Goal: Information Seeking & Learning: Learn about a topic

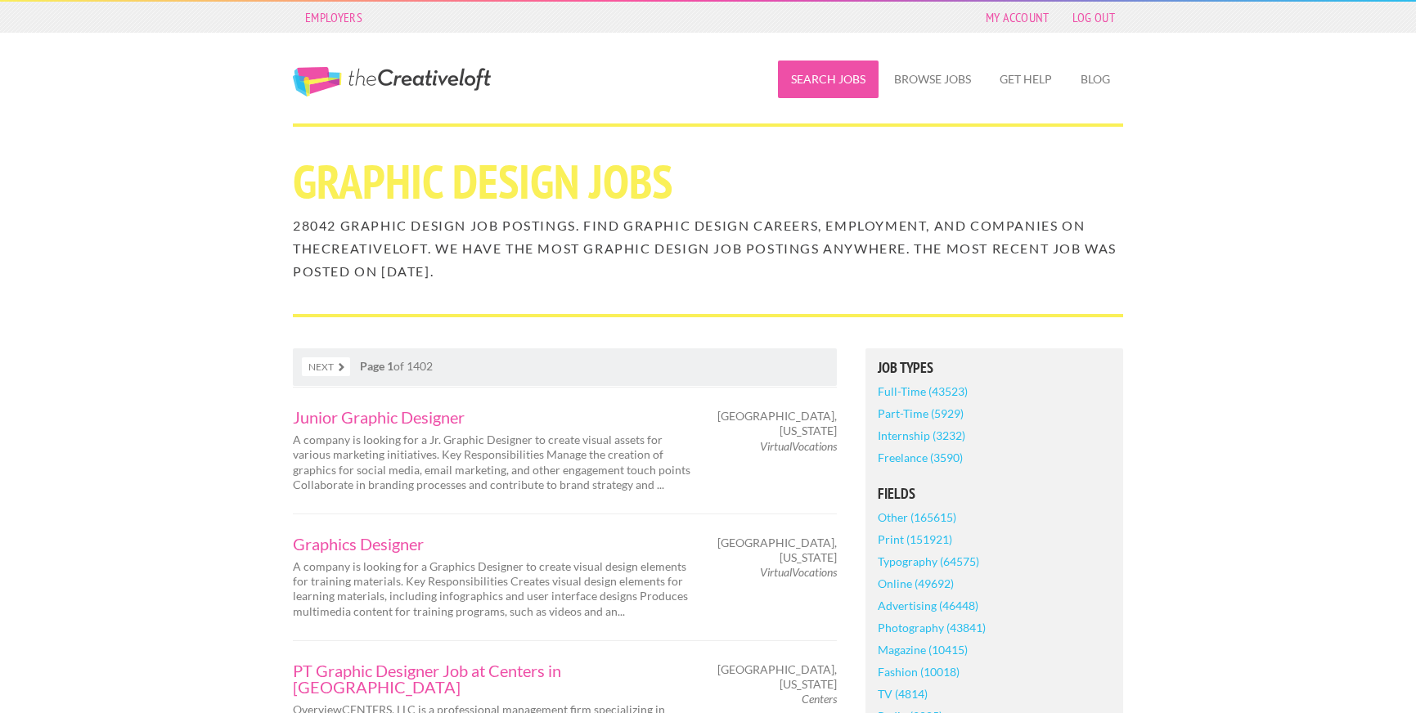
click at [812, 78] on link "Search Jobs" at bounding box center [828, 80] width 101 height 38
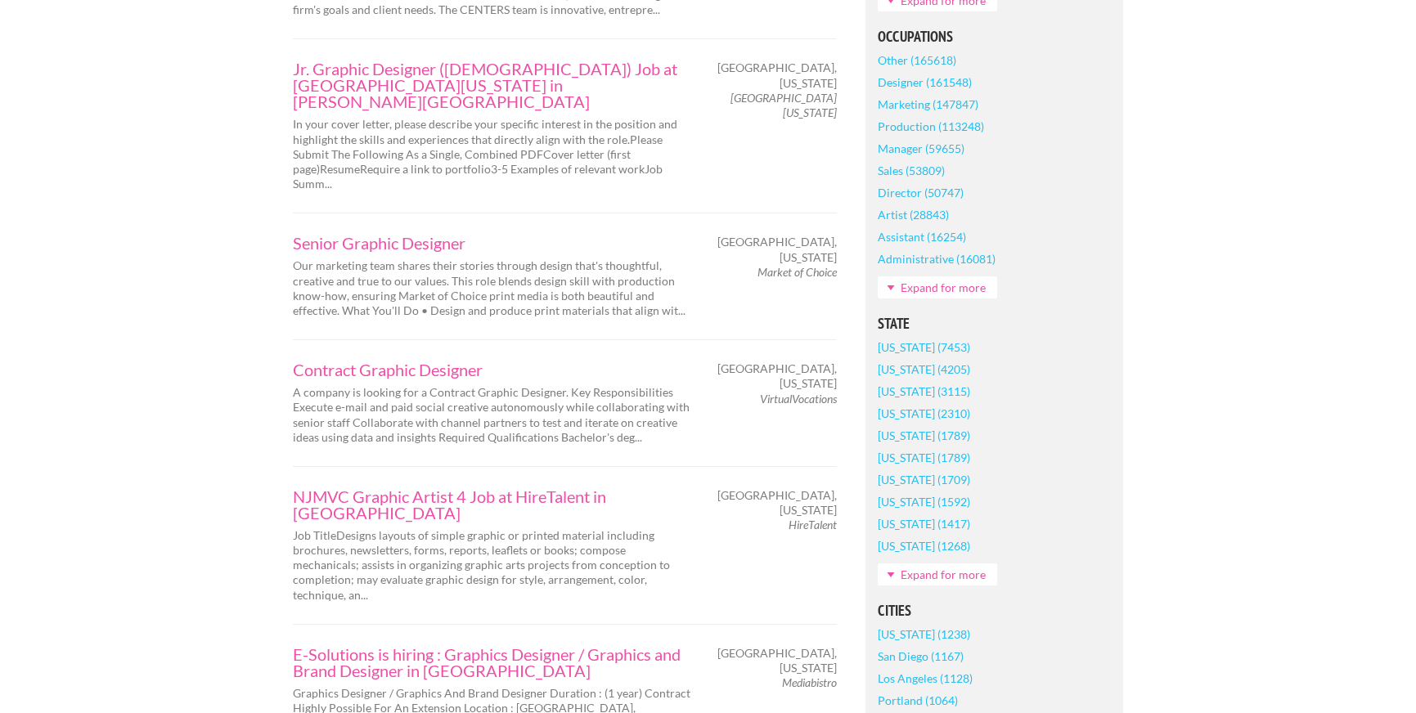
scroll to position [749, 0]
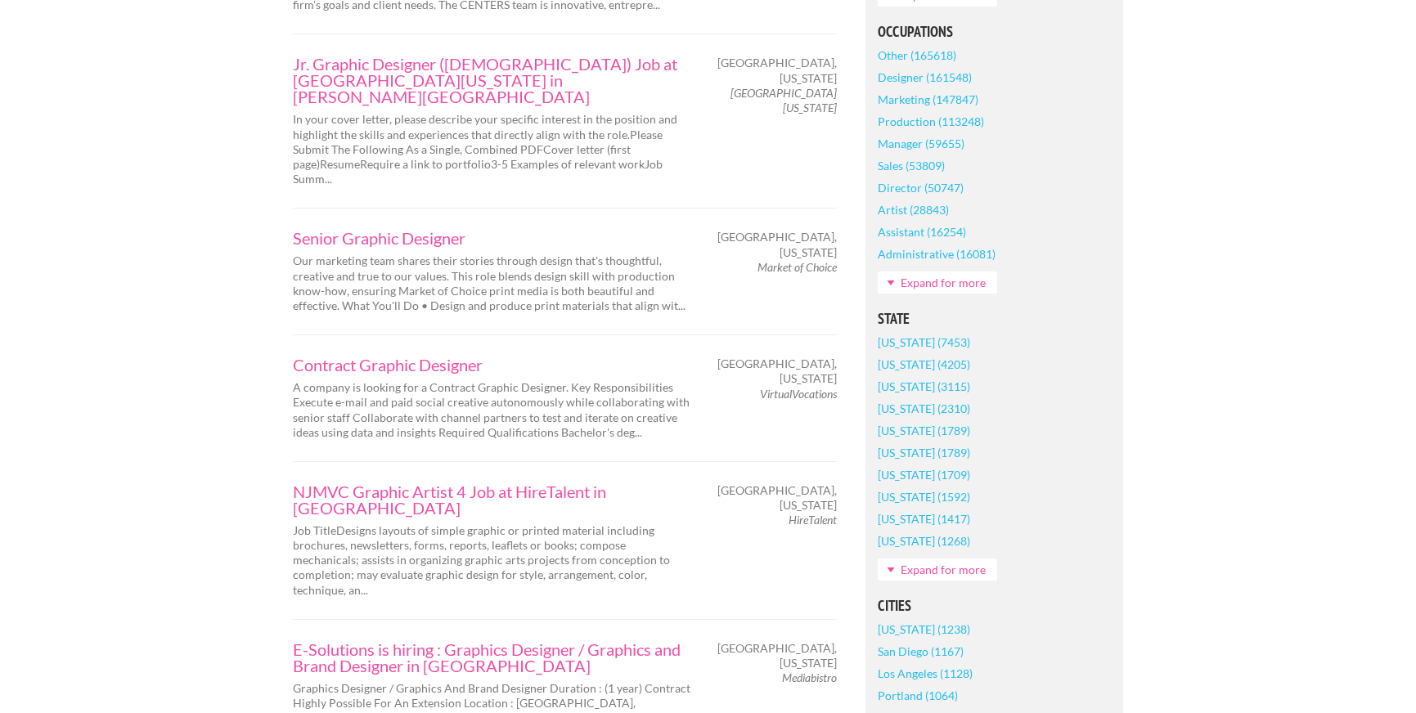
click at [929, 342] on link "California (7453)" at bounding box center [924, 342] width 92 height 22
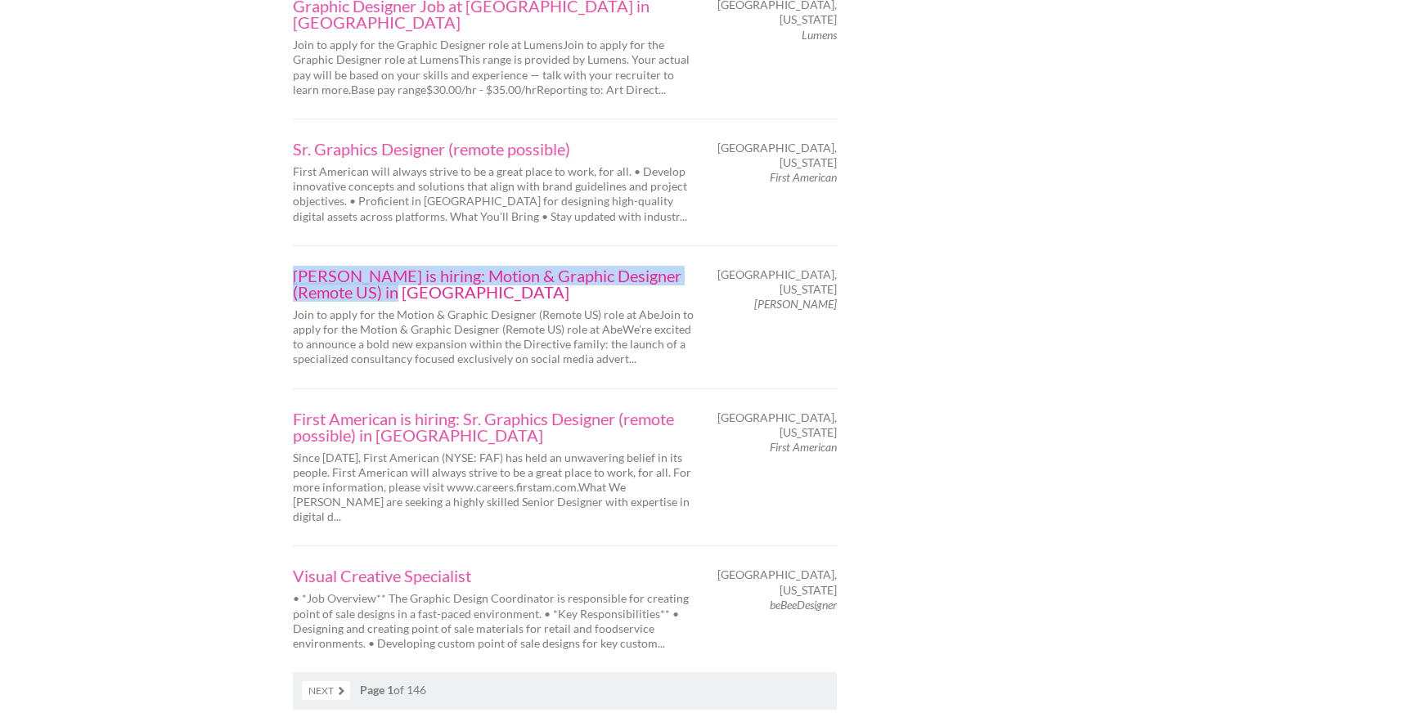
scroll to position [2576, 0]
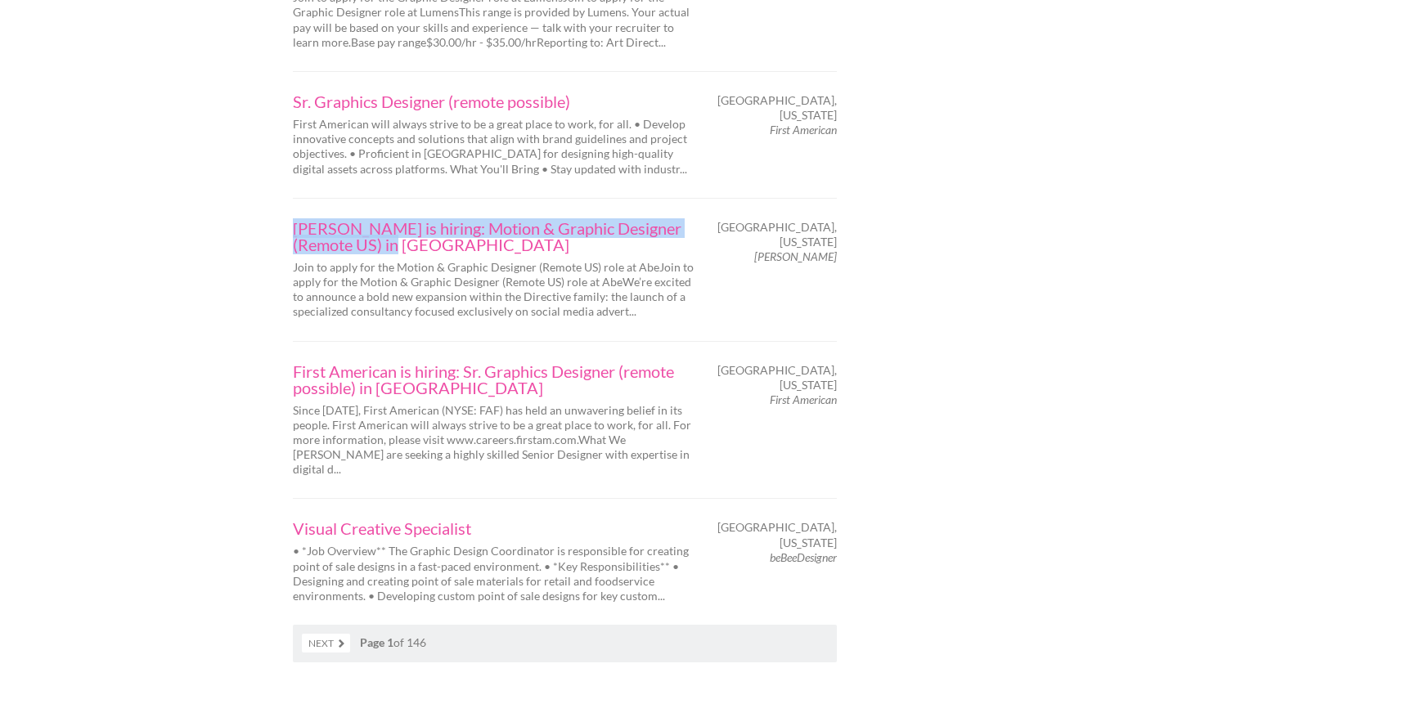
click at [334, 634] on link "Next" at bounding box center [326, 643] width 48 height 19
click at [333, 634] on link "Next" at bounding box center [326, 643] width 48 height 19
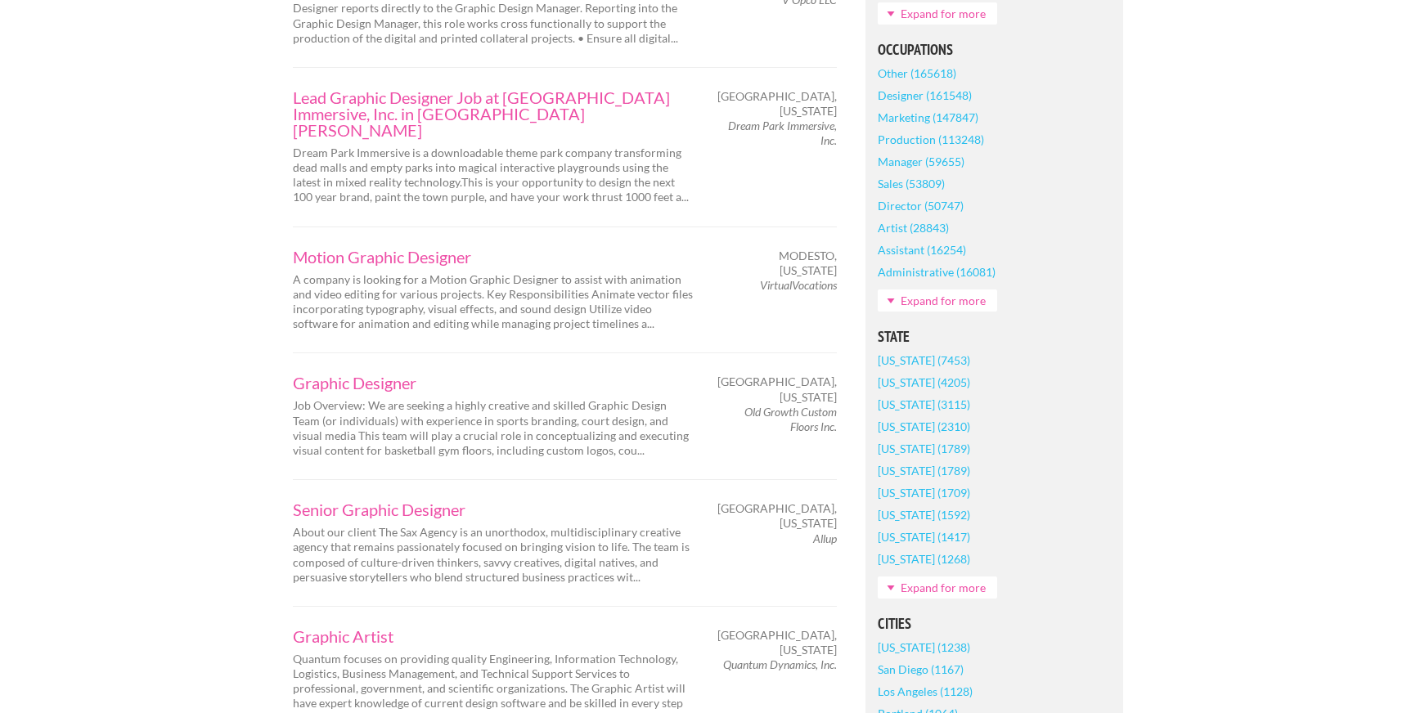
scroll to position [815, 0]
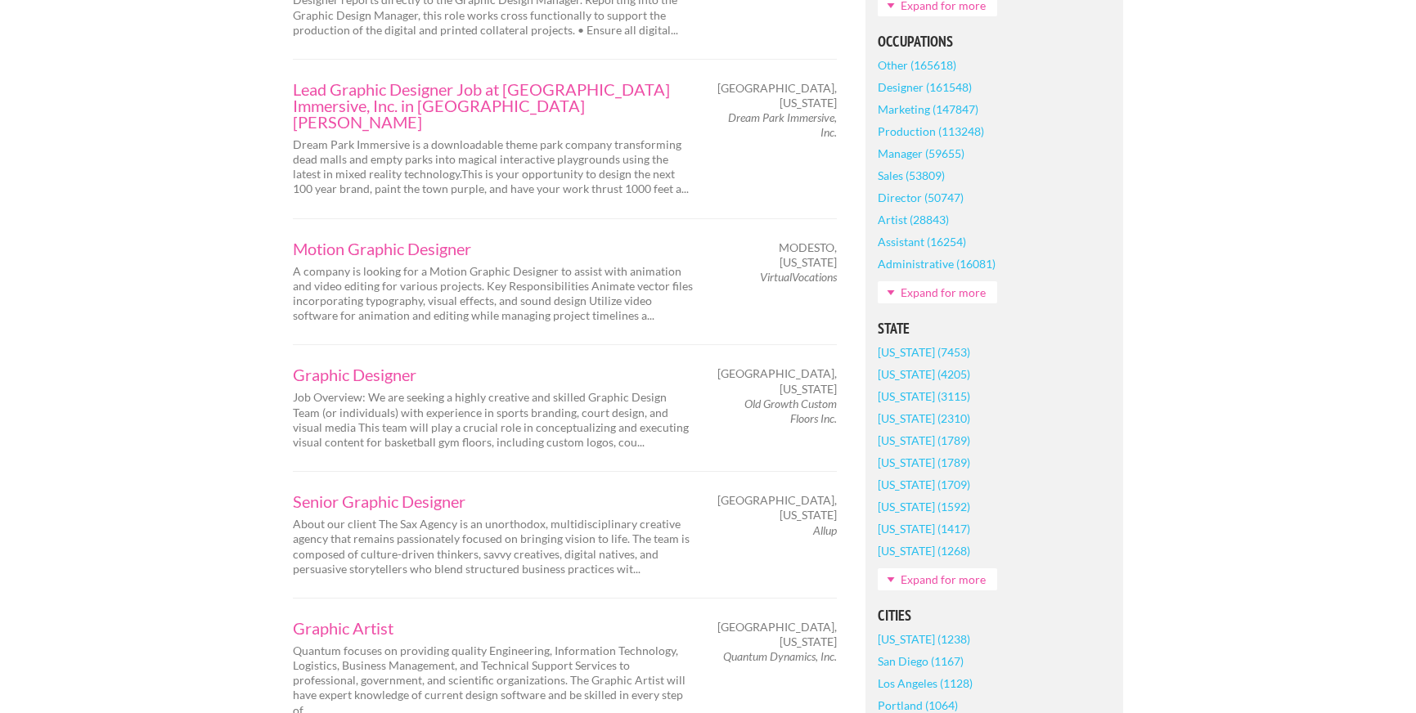
drag, startPoint x: 810, startPoint y: 496, endPoint x: 843, endPoint y: 501, distance: 33.1
click at [843, 501] on div "San Diego, California Allup" at bounding box center [780, 515] width 143 height 45
drag, startPoint x: 842, startPoint y: 503, endPoint x: 820, endPoint y: 504, distance: 22.1
click at [820, 504] on div "San Diego, California Allup" at bounding box center [780, 515] width 143 height 45
drag, startPoint x: 808, startPoint y: 502, endPoint x: 843, endPoint y: 500, distance: 34.5
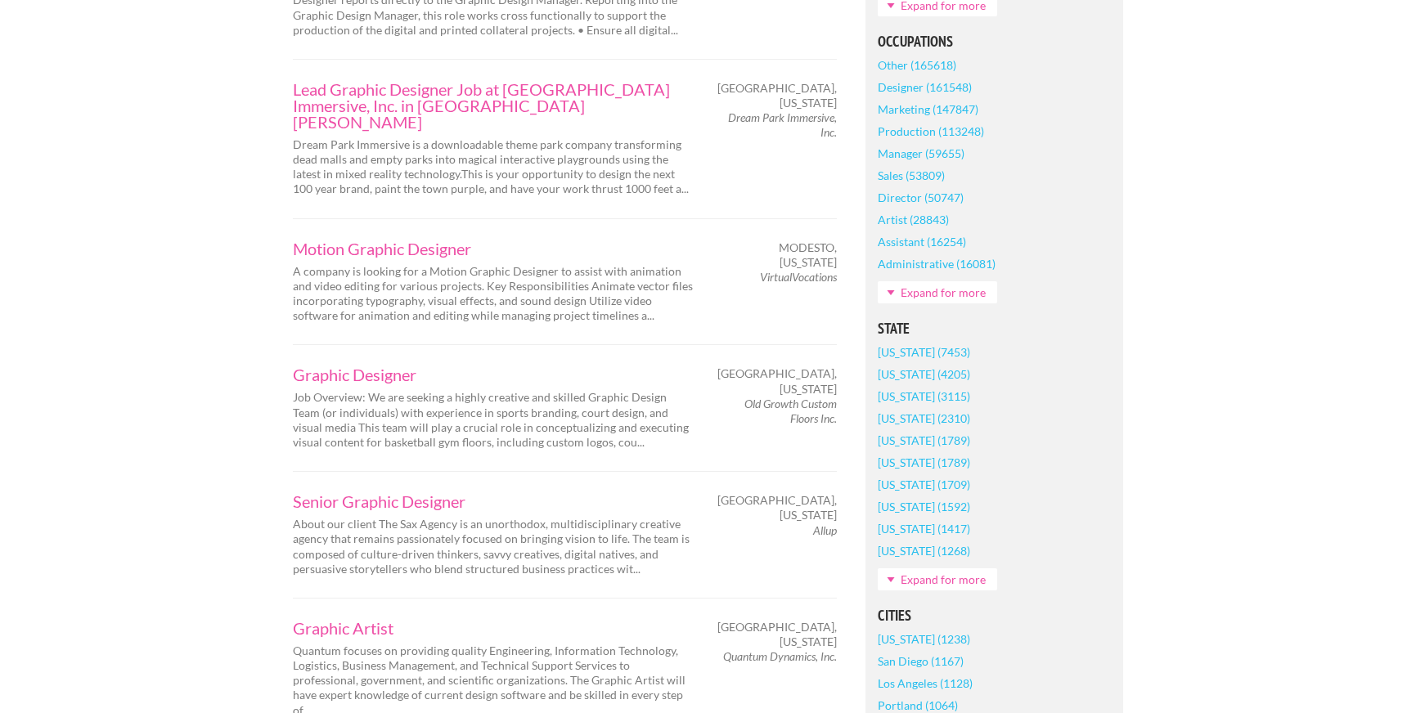
click at [846, 500] on div "San Diego, California Allup" at bounding box center [780, 515] width 143 height 45
drag, startPoint x: 837, startPoint y: 501, endPoint x: 822, endPoint y: 502, distance: 14.8
click at [821, 502] on div "San Diego, California Allup" at bounding box center [780, 515] width 143 height 45
click at [824, 524] on em "Allup" at bounding box center [825, 531] width 24 height 14
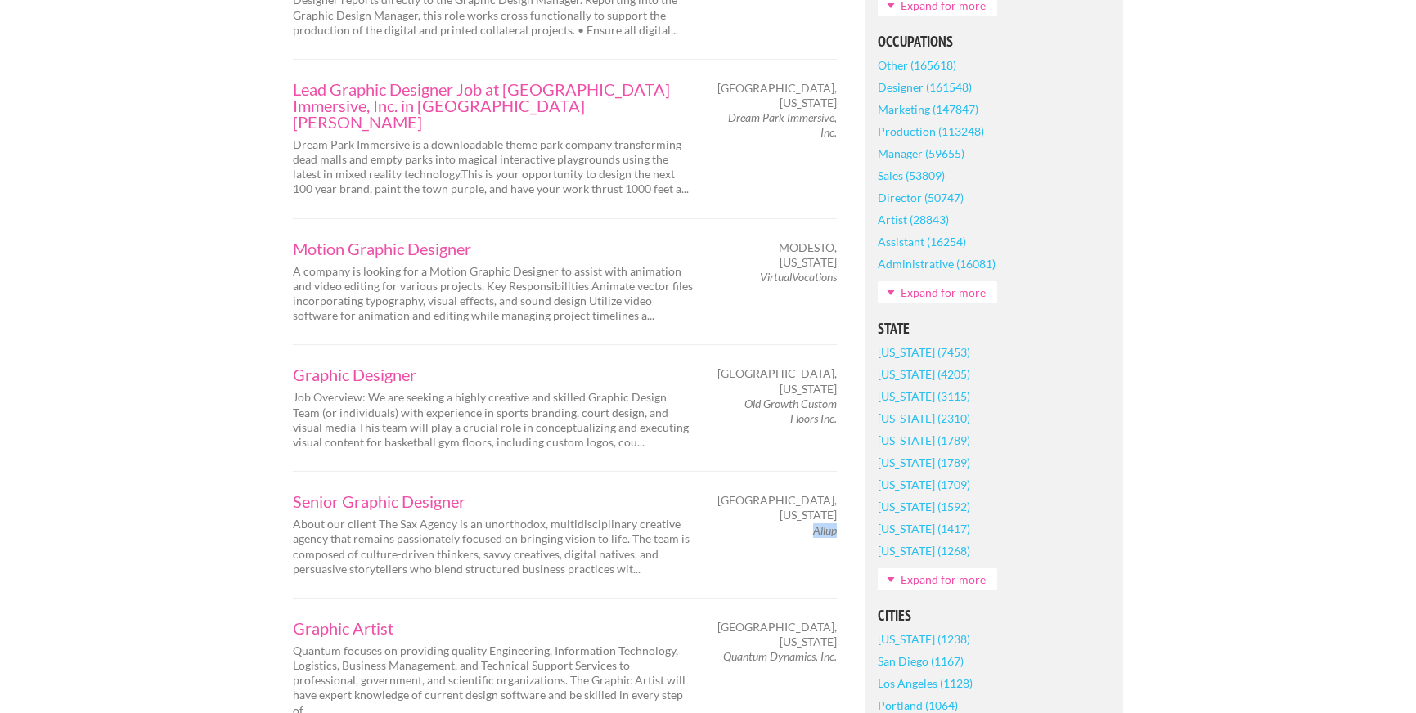
copy em "Allup"
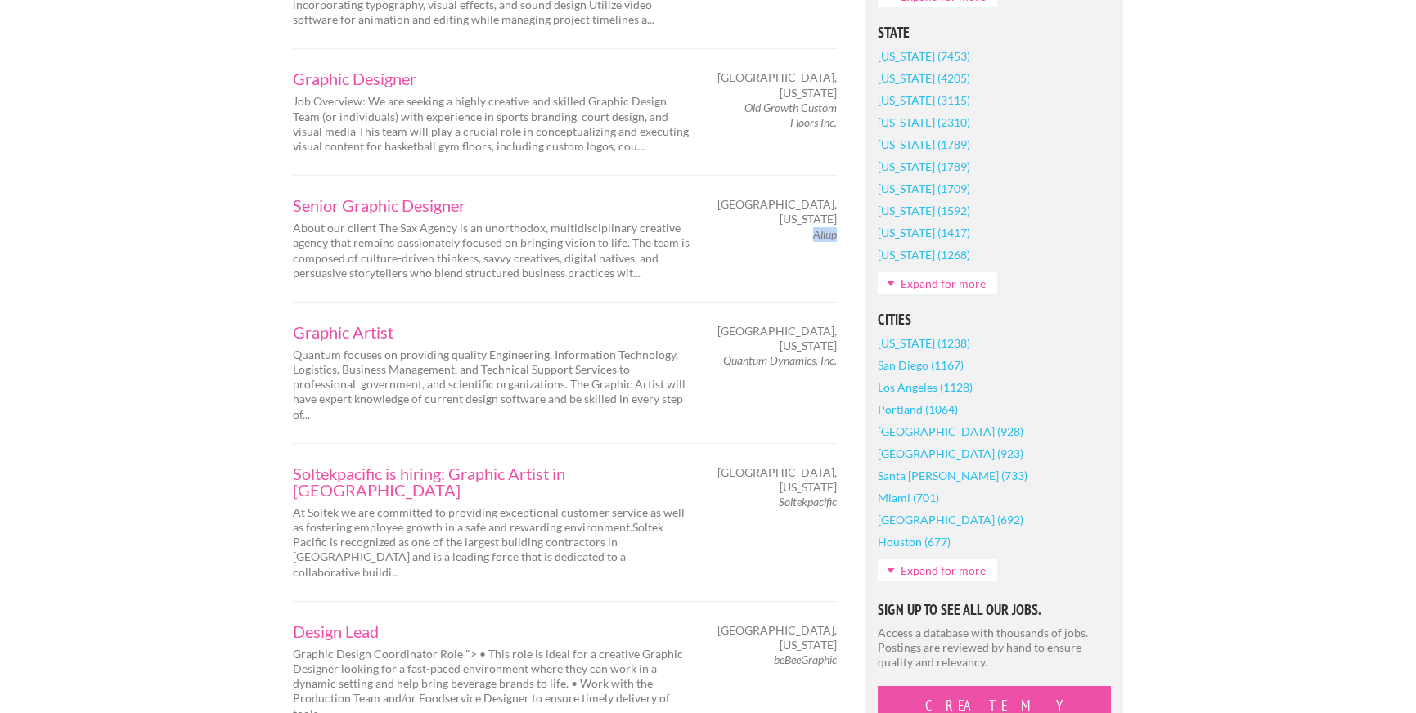
scroll to position [1128, 0]
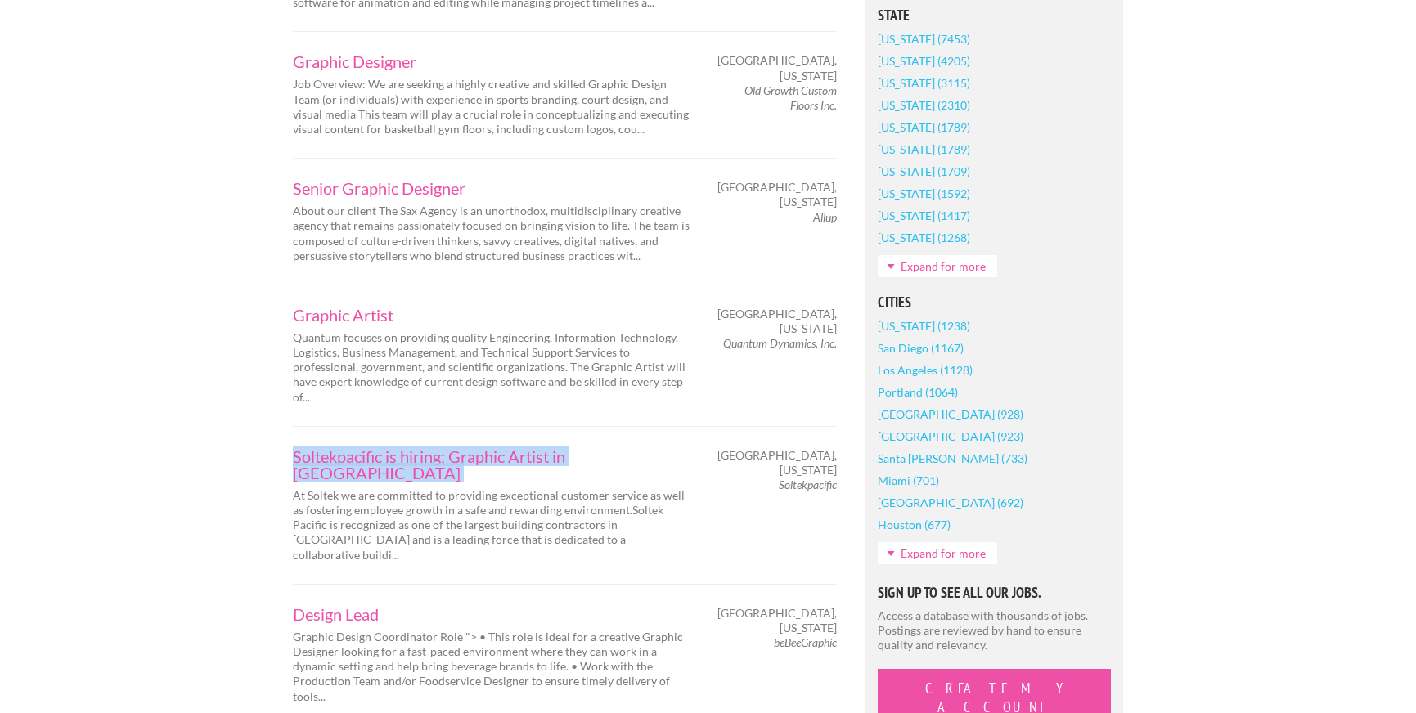
drag, startPoint x: 283, startPoint y: 409, endPoint x: 659, endPoint y: 420, distance: 375.7
click at [659, 448] on div "Soltekpacific is hiring: Graphic Artist in San Diego At Soltek we are committed…" at bounding box center [494, 505] width 430 height 115
copy div "Soltekpacific is hiring: Graphic Artist in San Diego"
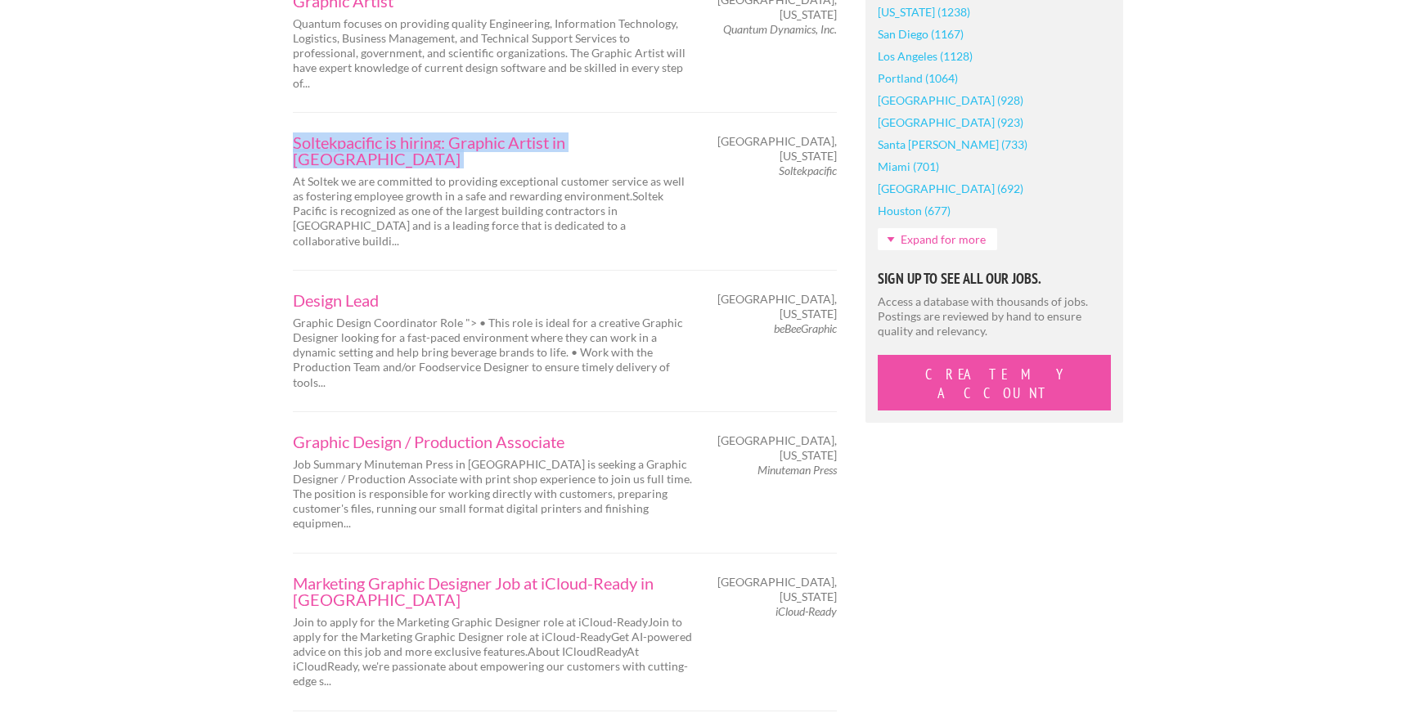
scroll to position [1443, 0]
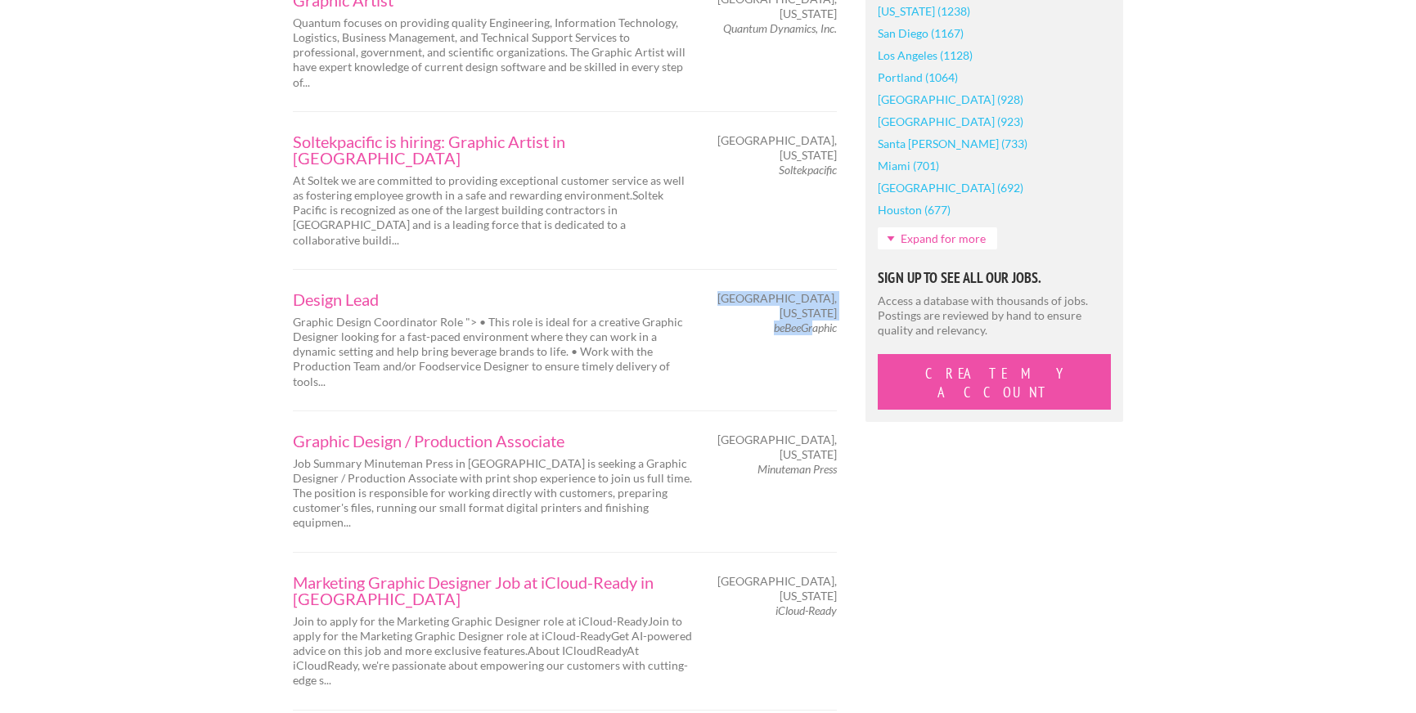
drag, startPoint x: 768, startPoint y: 252, endPoint x: 677, endPoint y: 284, distance: 96.3
click at [812, 291] on div "Riverside, California beBeeGraphic" at bounding box center [780, 313] width 143 height 45
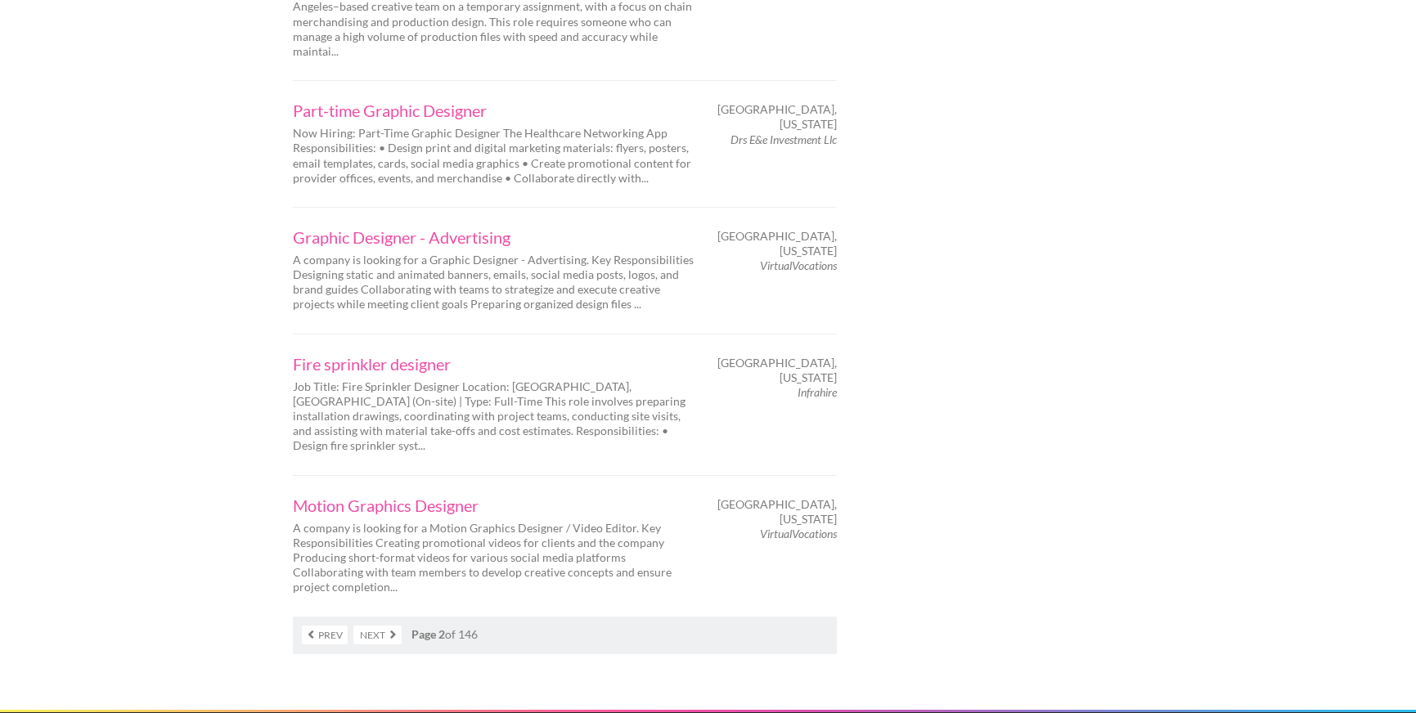
scroll to position [2668, 0]
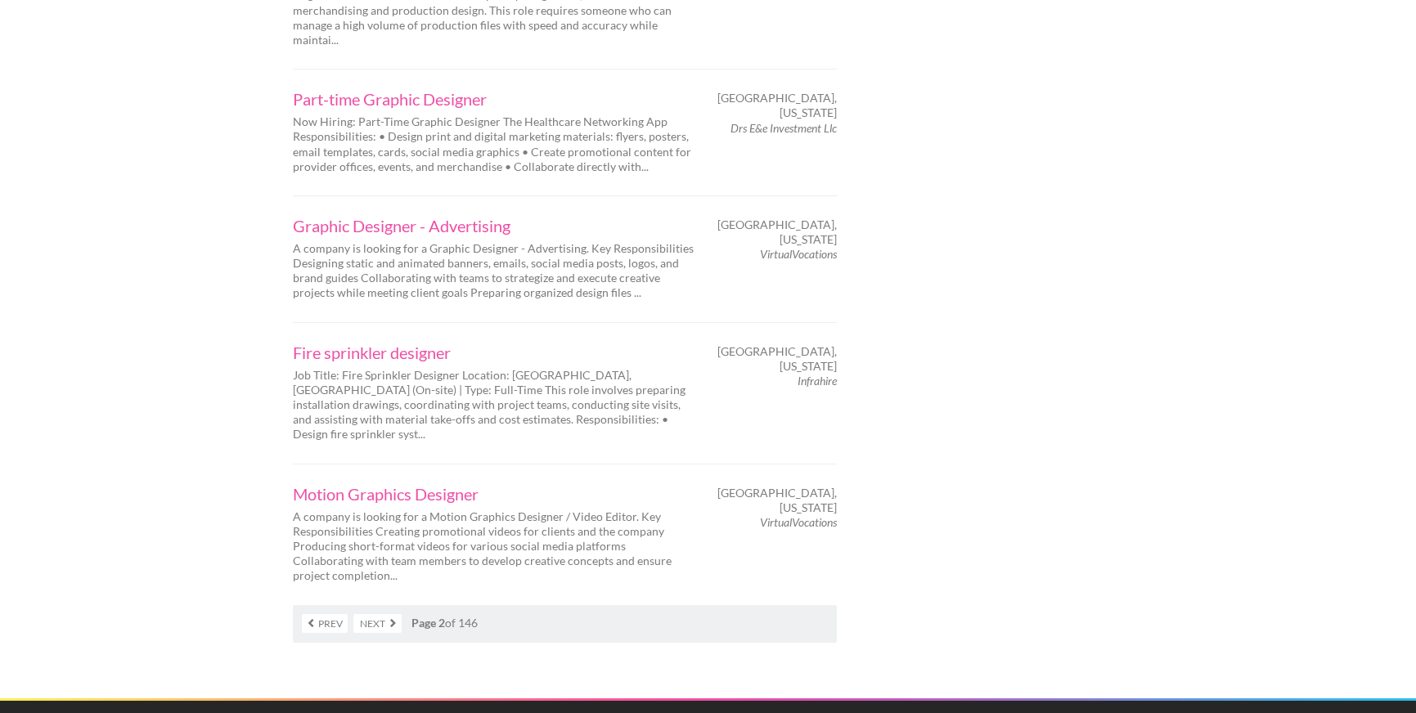
click at [370, 614] on link "Next" at bounding box center [377, 623] width 48 height 19
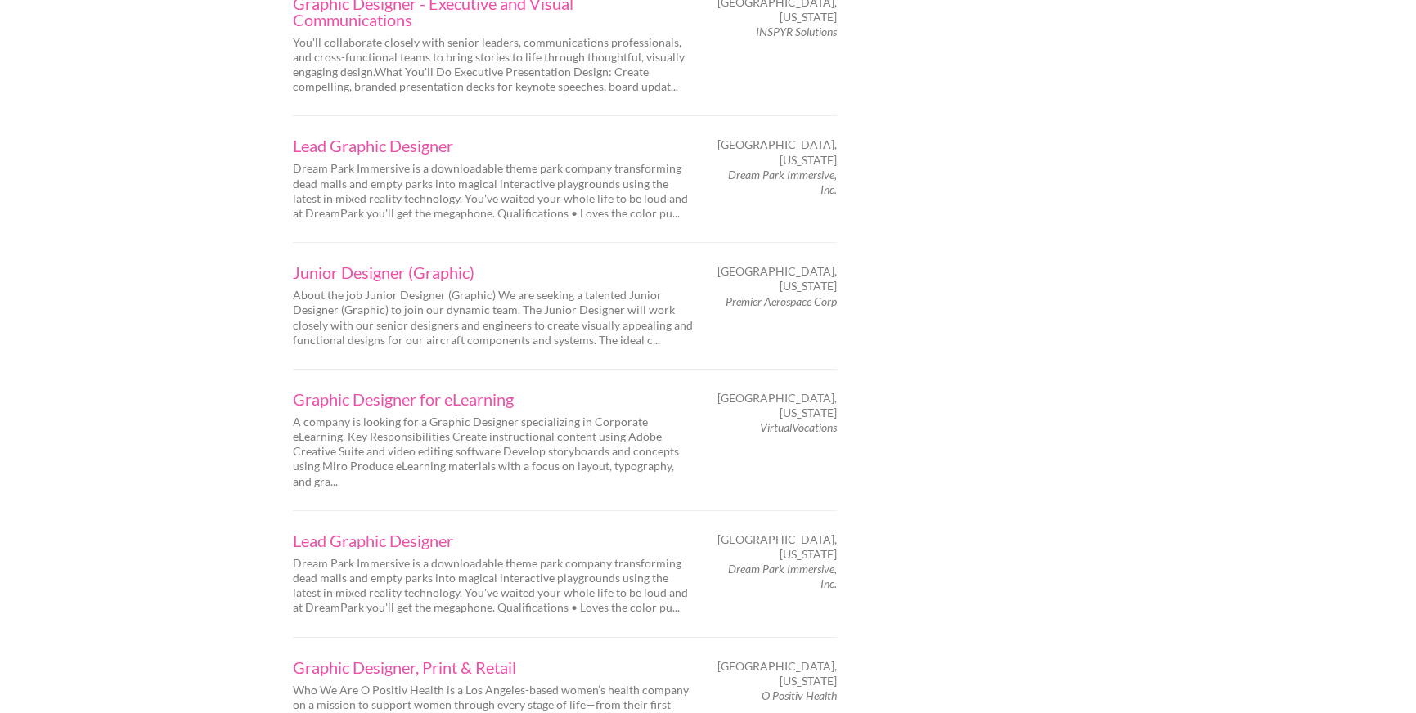
scroll to position [2103, 0]
drag, startPoint x: 722, startPoint y: 259, endPoint x: 845, endPoint y: 263, distance: 122.8
click at [839, 267] on div "[GEOGRAPHIC_DATA], [US_STATE] Premier Aerospace Corp" at bounding box center [780, 289] width 143 height 45
drag, startPoint x: 848, startPoint y: 262, endPoint x: 786, endPoint y: 261, distance: 62.2
click at [786, 267] on div "[GEOGRAPHIC_DATA], [US_STATE] Premier Aerospace Corp" at bounding box center [780, 289] width 143 height 45
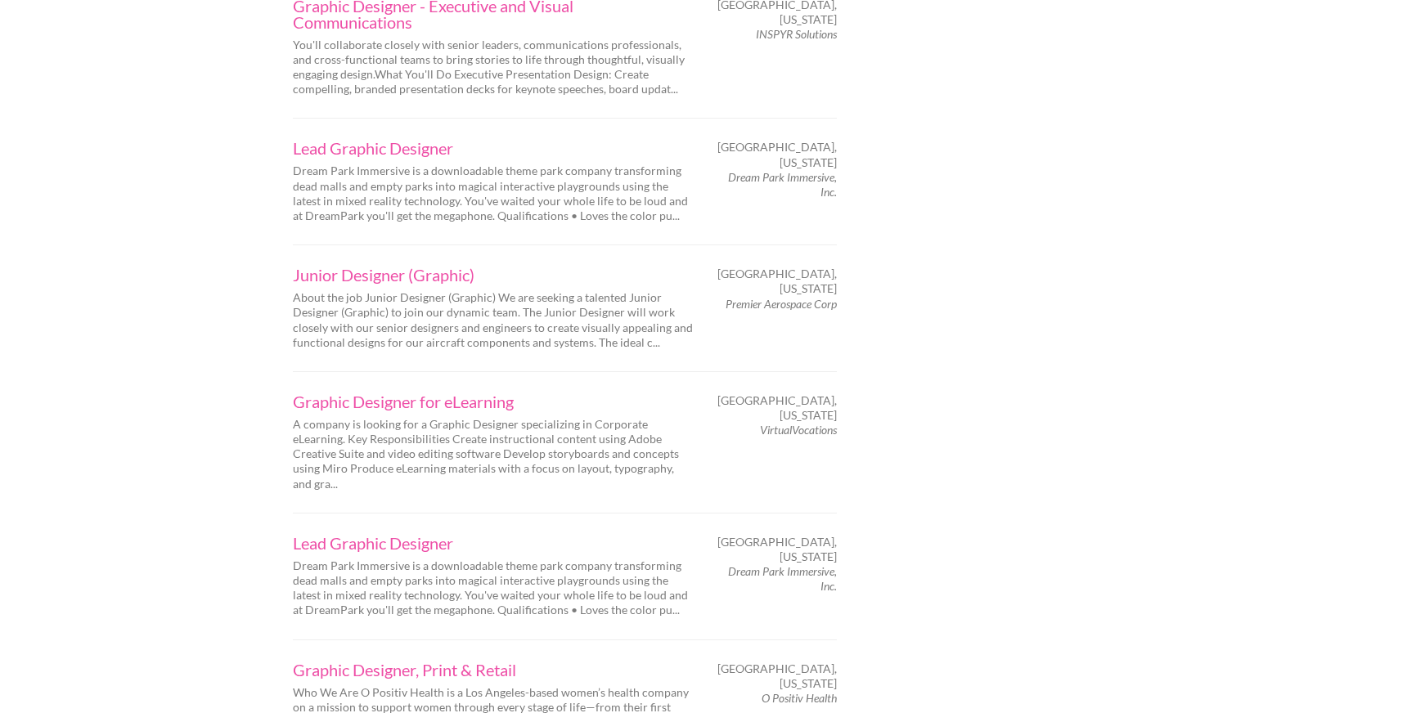
click at [825, 297] on em "Premier Aerospace Corp" at bounding box center [781, 304] width 111 height 14
click at [726, 297] on em "Premier Aerospace Corp" at bounding box center [781, 304] width 111 height 14
copy em "Premier Aerospace Corp"
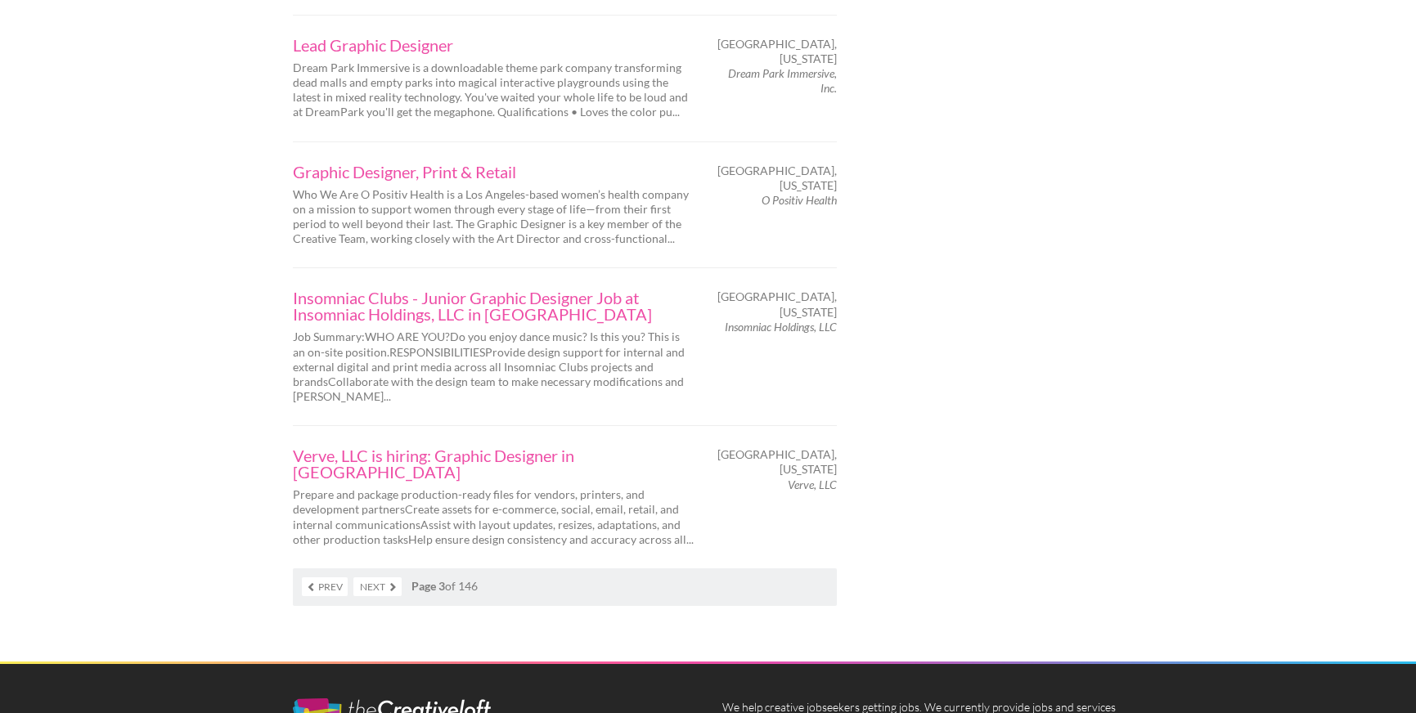
scroll to position [2612, 0]
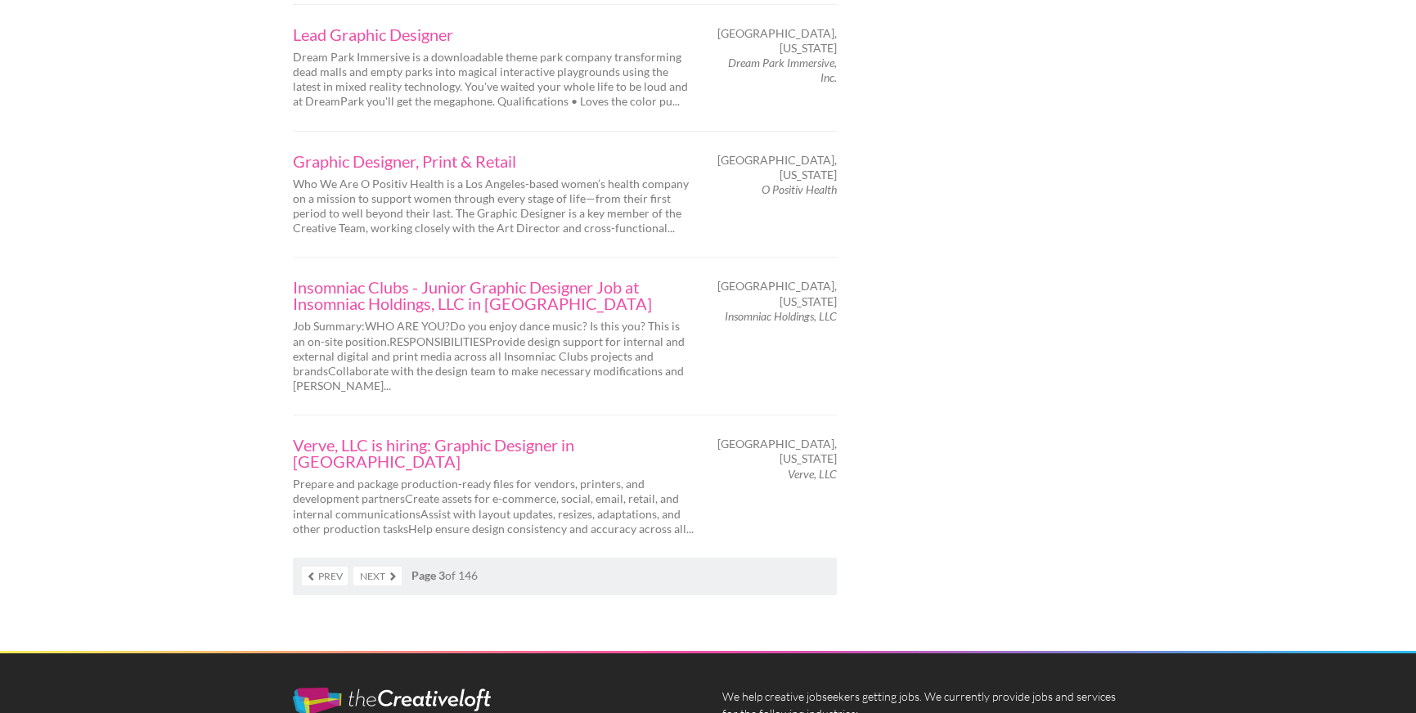
click at [395, 567] on link "Next" at bounding box center [377, 576] width 48 height 19
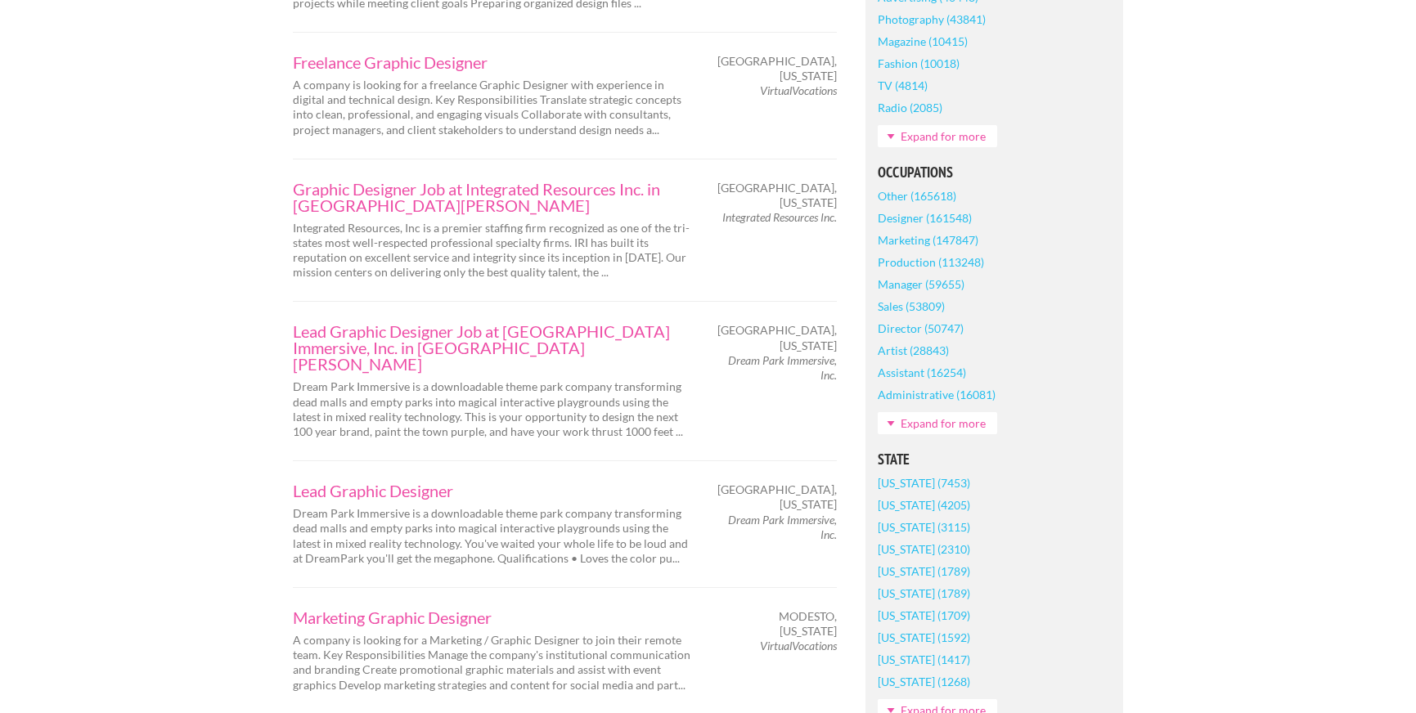
scroll to position [711, 0]
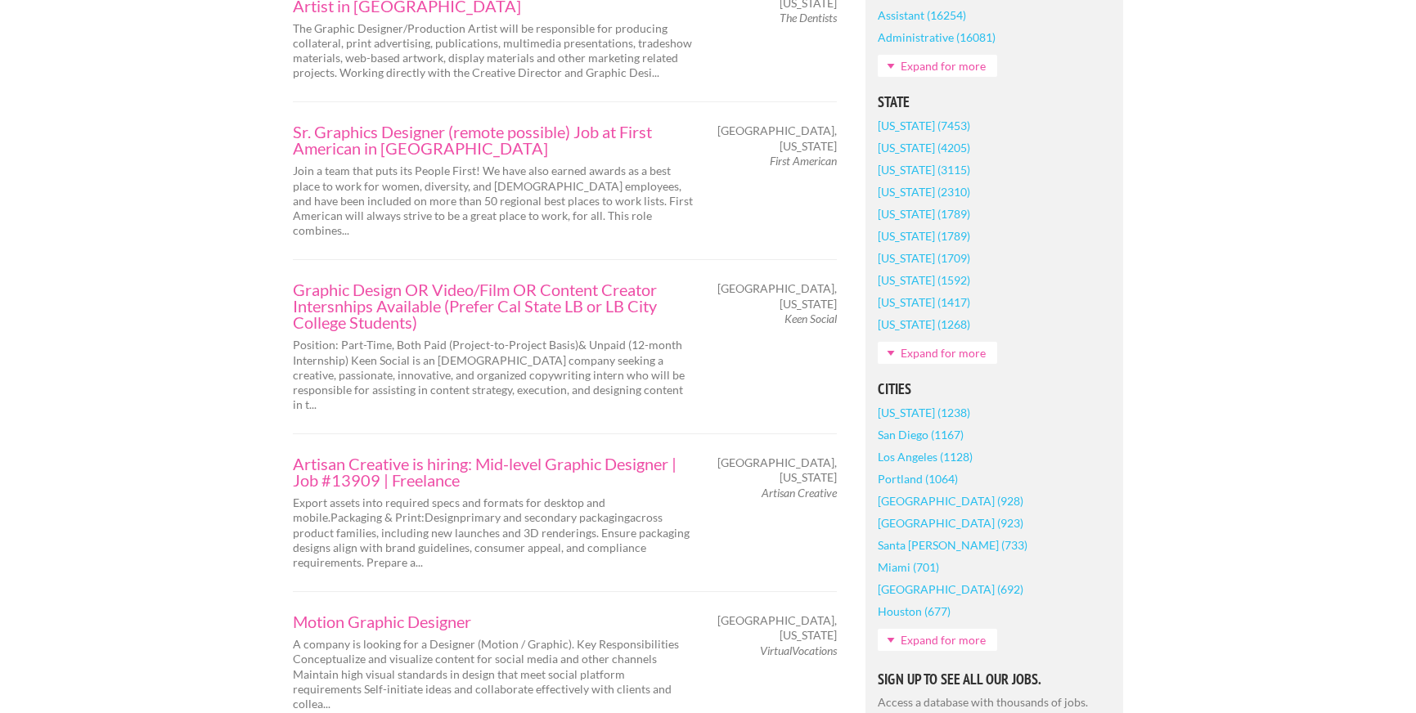
scroll to position [1042, 0]
click at [908, 434] on link "San Diego (1167)" at bounding box center [921, 434] width 86 height 22
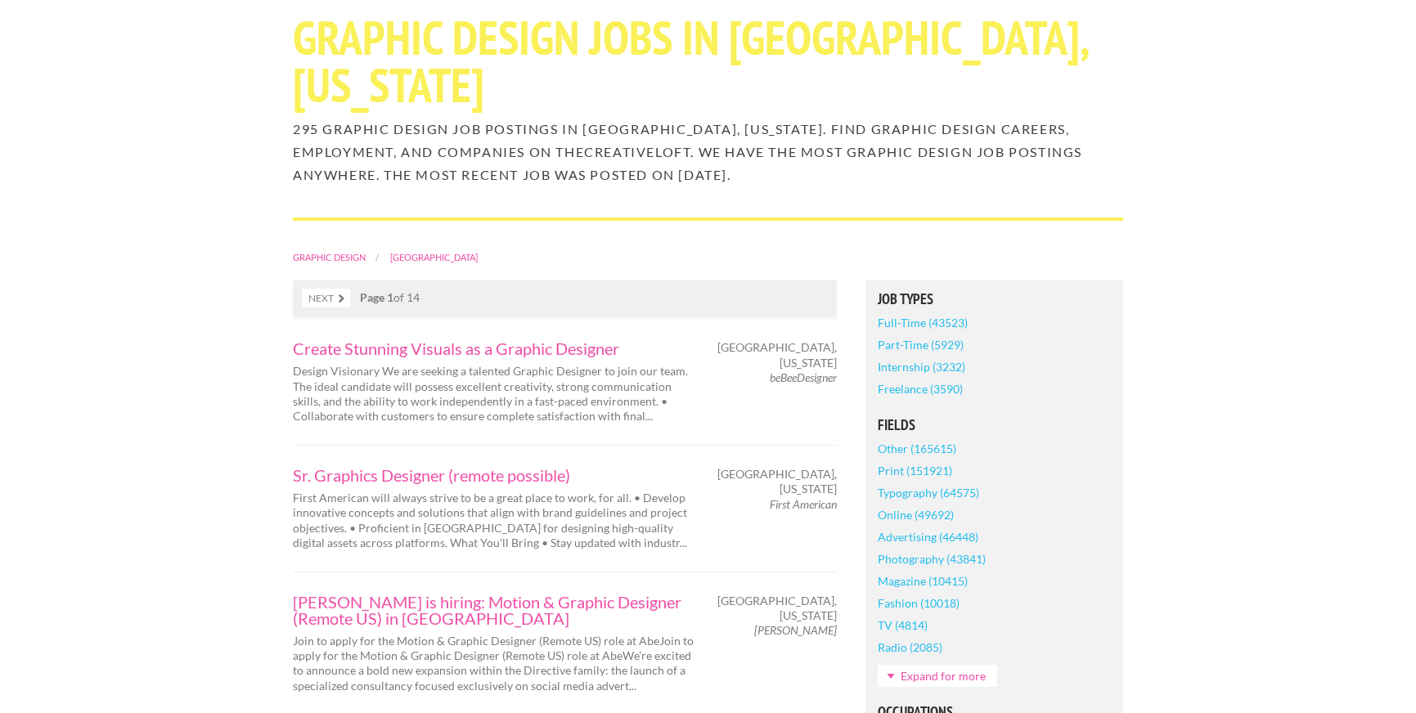
scroll to position [148, 0]
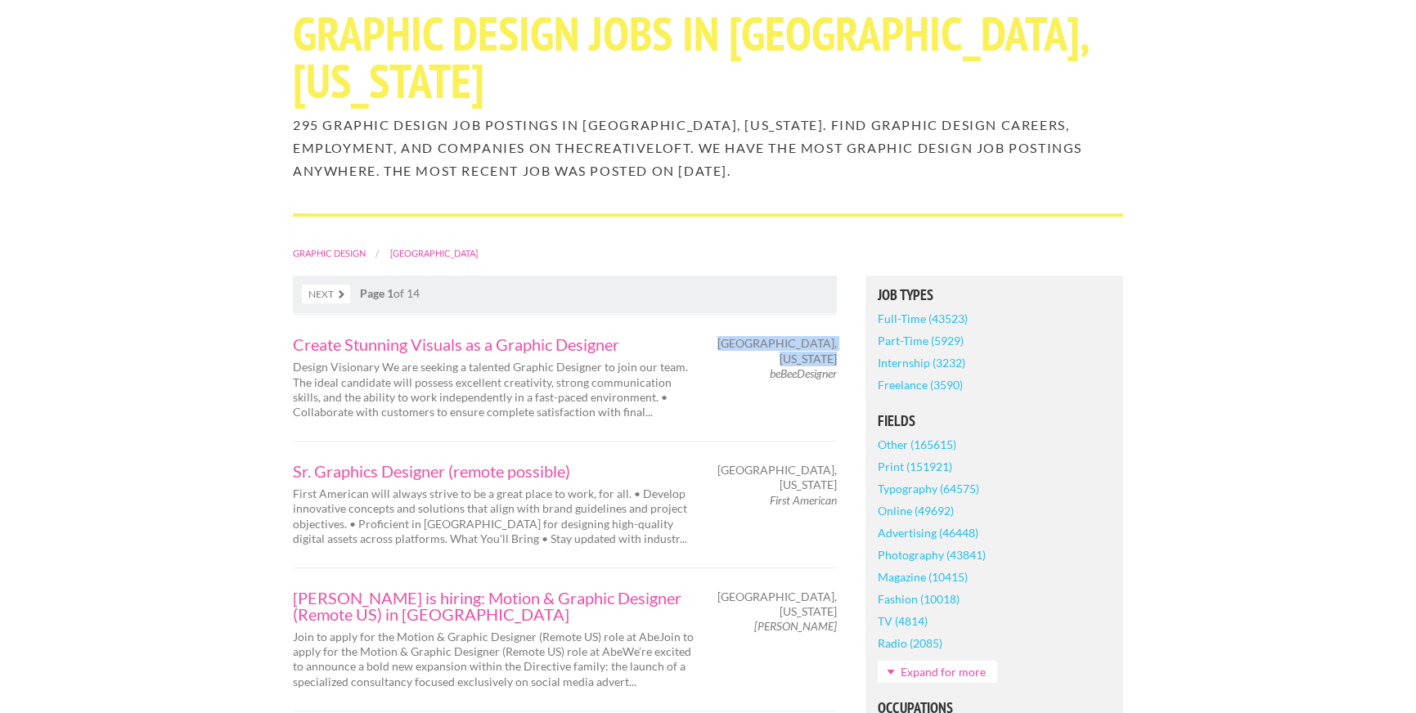
drag, startPoint x: 767, startPoint y: 371, endPoint x: 838, endPoint y: 376, distance: 71.3
click at [838, 376] on div "[GEOGRAPHIC_DATA], [US_STATE] beBeeDesigner" at bounding box center [780, 358] width 143 height 45
drag, startPoint x: 839, startPoint y: 378, endPoint x: 788, endPoint y: 378, distance: 51.5
click at [791, 378] on div "[GEOGRAPHIC_DATA], [US_STATE] beBeeDesigner" at bounding box center [780, 358] width 143 height 45
drag, startPoint x: 781, startPoint y: 376, endPoint x: 836, endPoint y: 380, distance: 55.0
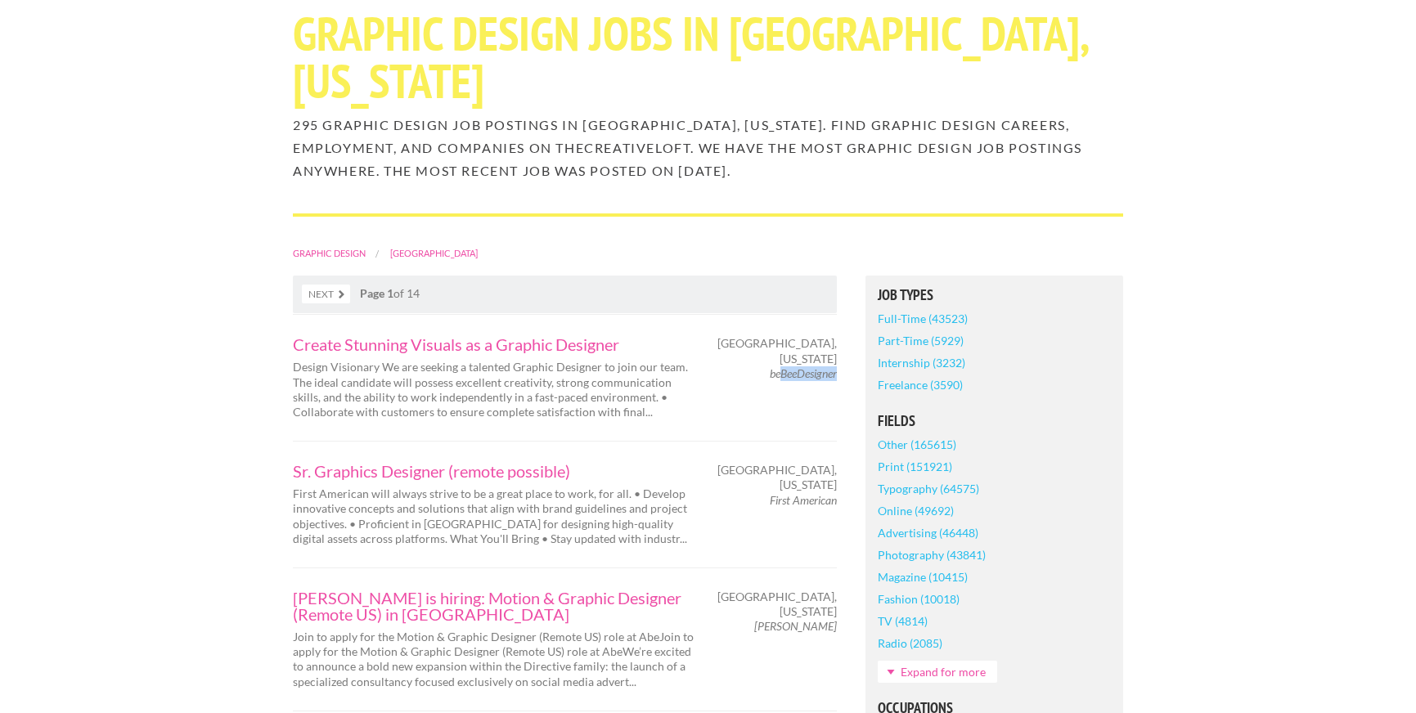
click at [836, 380] on span "beBeeDesigner" at bounding box center [803, 374] width 67 height 15
copy em "BeeDesigner"
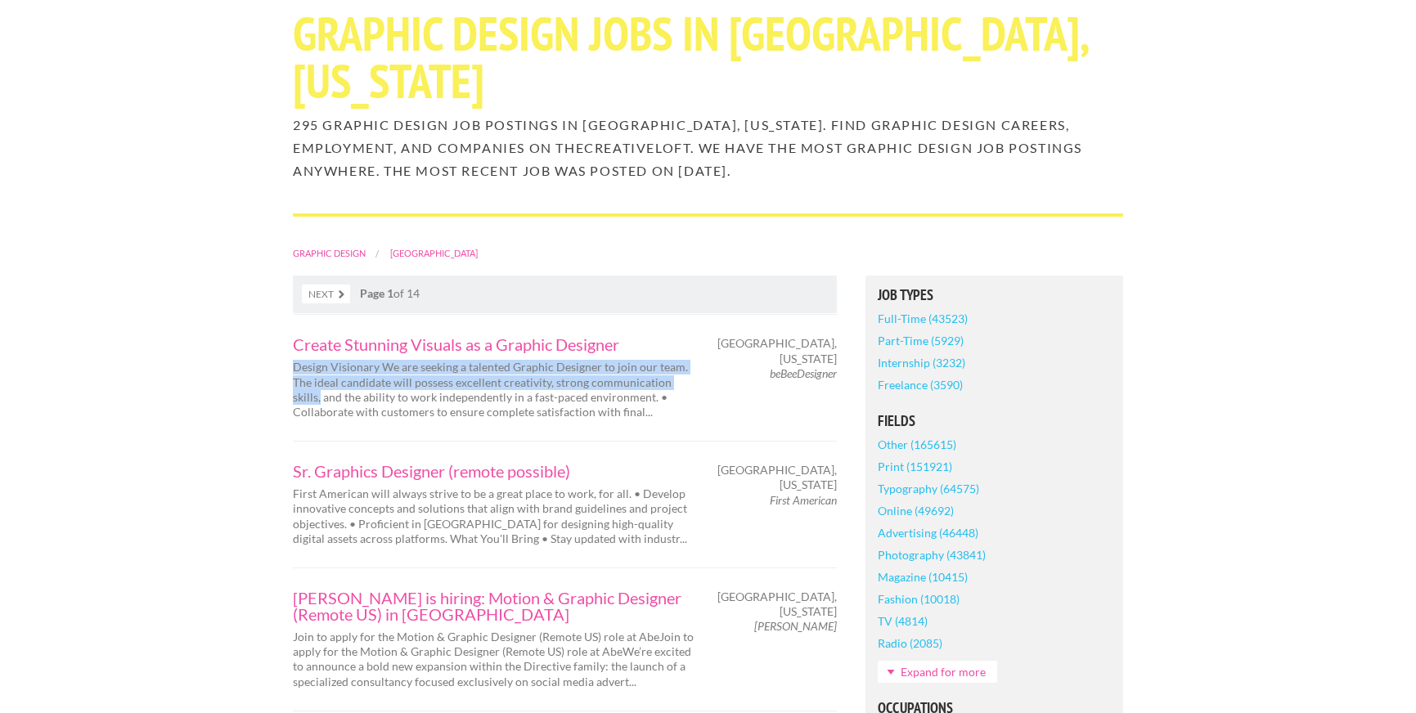
drag, startPoint x: 331, startPoint y: 369, endPoint x: 704, endPoint y: 388, distance: 373.6
click at [704, 388] on div "Create Stunning Visuals as a Graphic Designer Design Visionary We are seeking a…" at bounding box center [494, 377] width 430 height 83
copy p "Design Visionary We are seeking a talented Graphic Designer to join our team. T…"
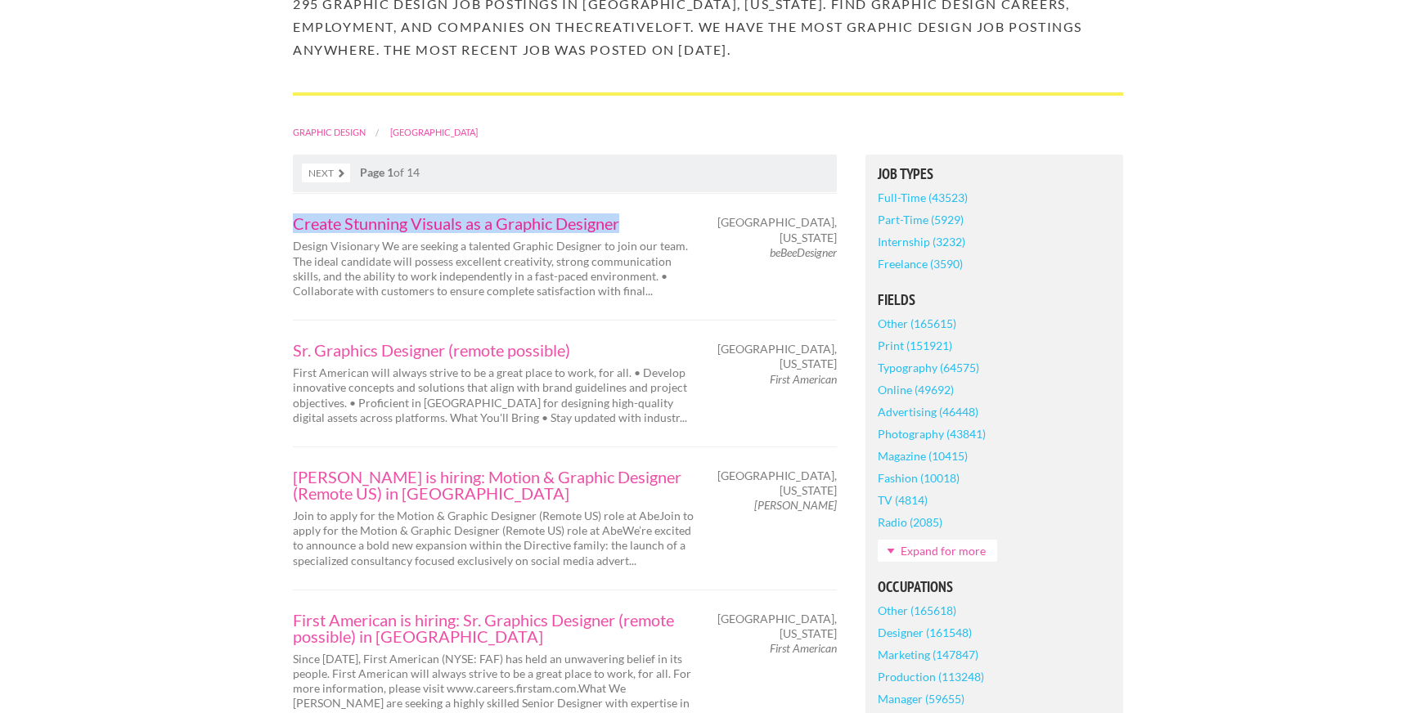
scroll to position [266, 0]
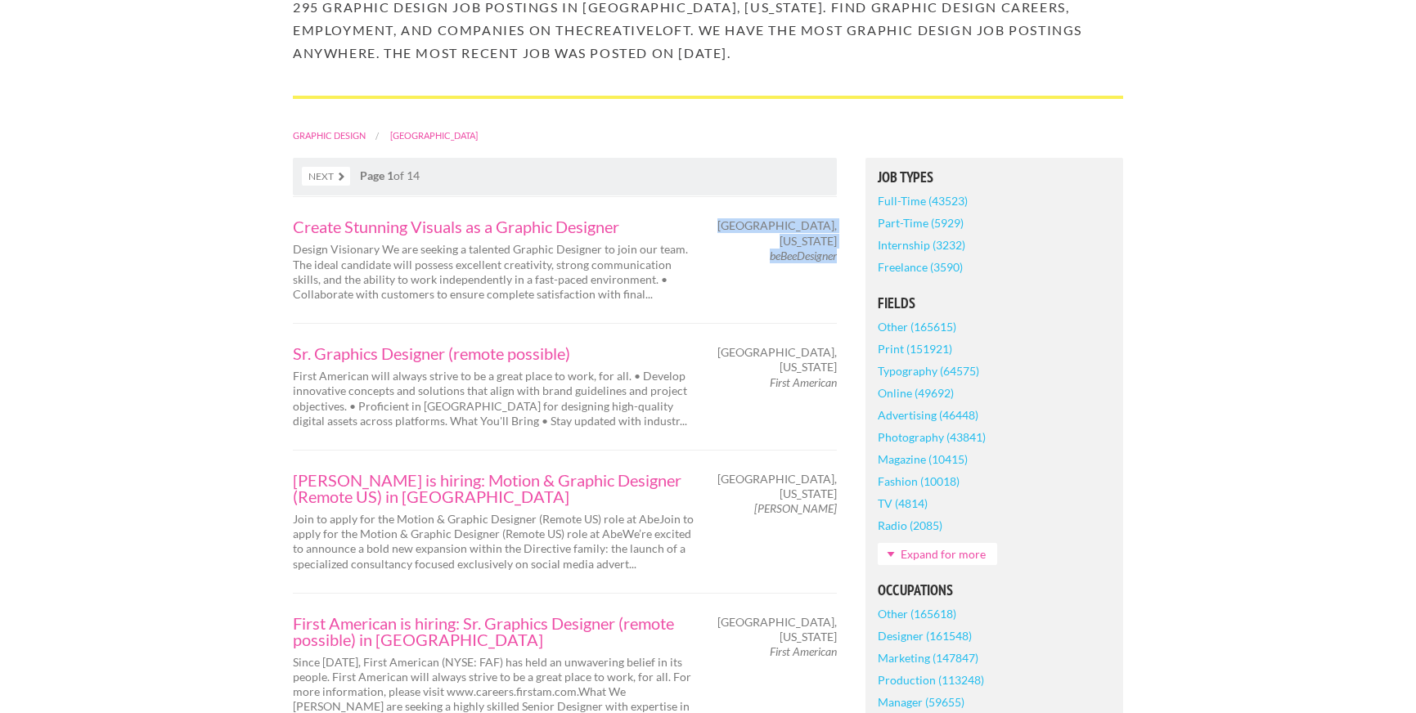
drag, startPoint x: 768, startPoint y: 226, endPoint x: 839, endPoint y: 260, distance: 78.3
click at [836, 259] on div "[GEOGRAPHIC_DATA], [US_STATE] beBeeDesigner" at bounding box center [780, 240] width 143 height 45
copy div "[GEOGRAPHIC_DATA], [US_STATE] beBeeDesigner"
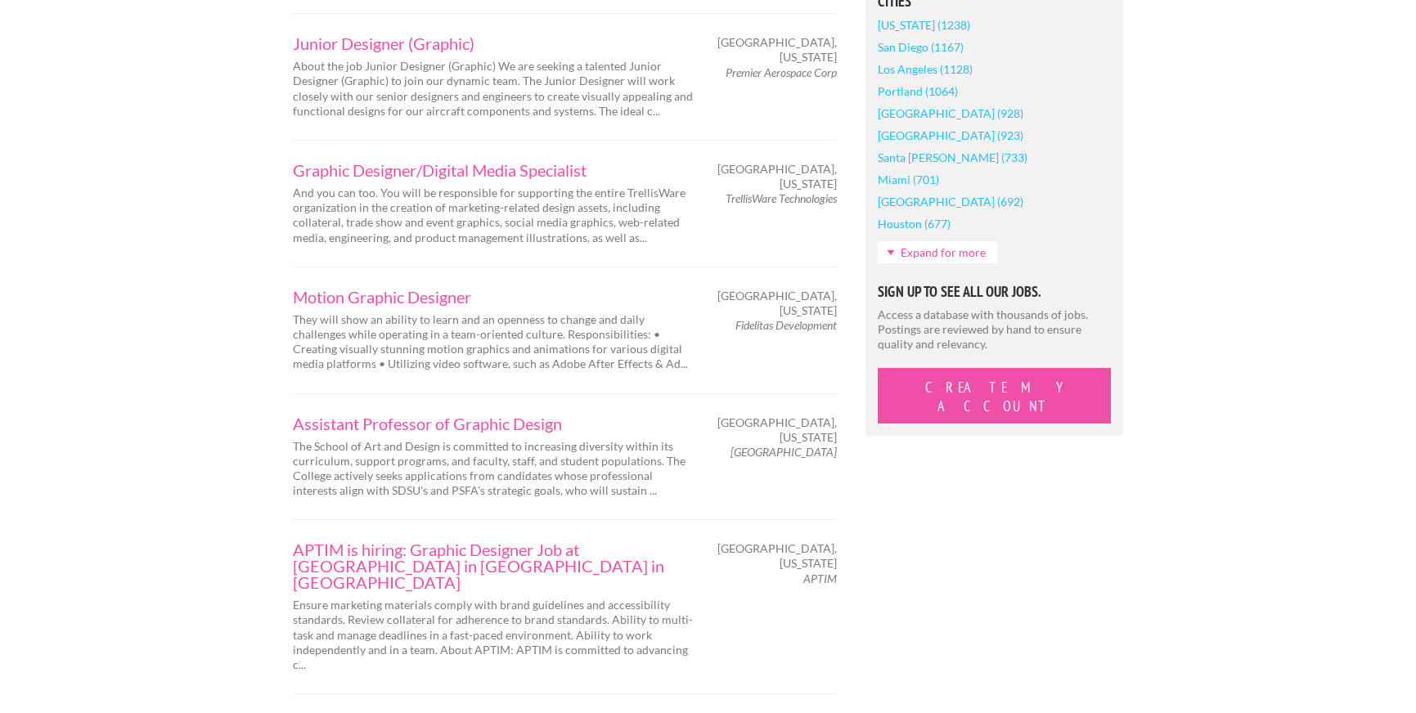
scroll to position [1433, 0]
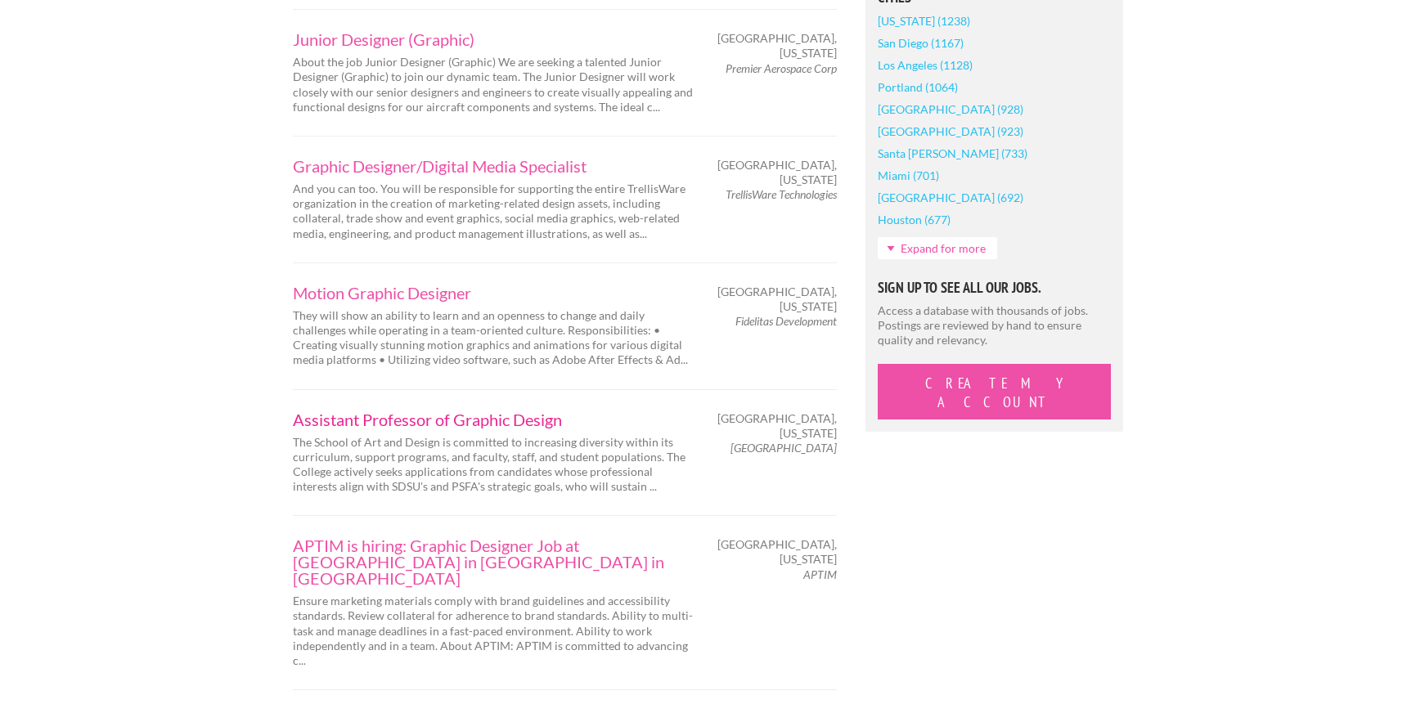
drag, startPoint x: 637, startPoint y: 354, endPoint x: 628, endPoint y: 356, distance: 8.3
drag, startPoint x: 254, startPoint y: 359, endPoint x: 565, endPoint y: 368, distance: 311.0
click at [565, 368] on div "Employers My Account Log Out The Creative Loft Search Jobs Browse Jobs Get Help…" at bounding box center [708, 393] width 1416 height 3653
copy div "Assistant Professor of Graphic Design"
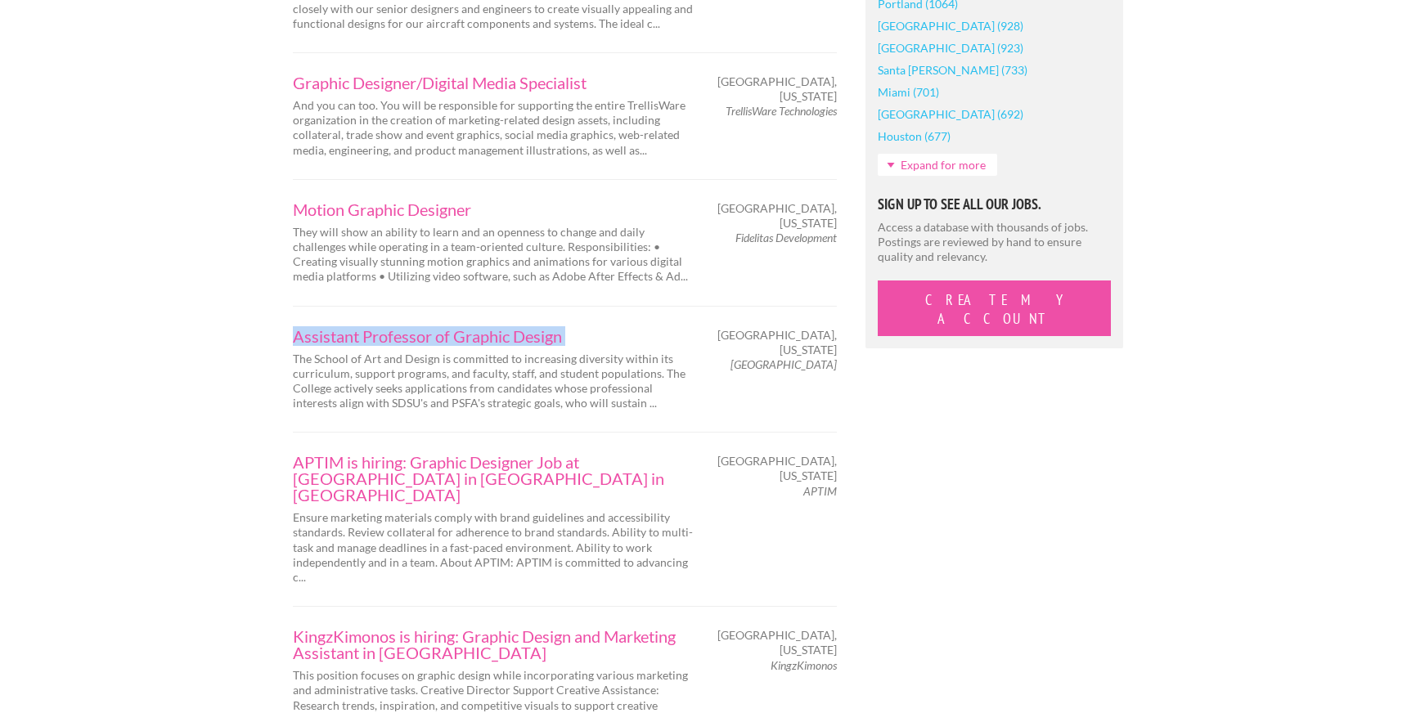
scroll to position [1566, 0]
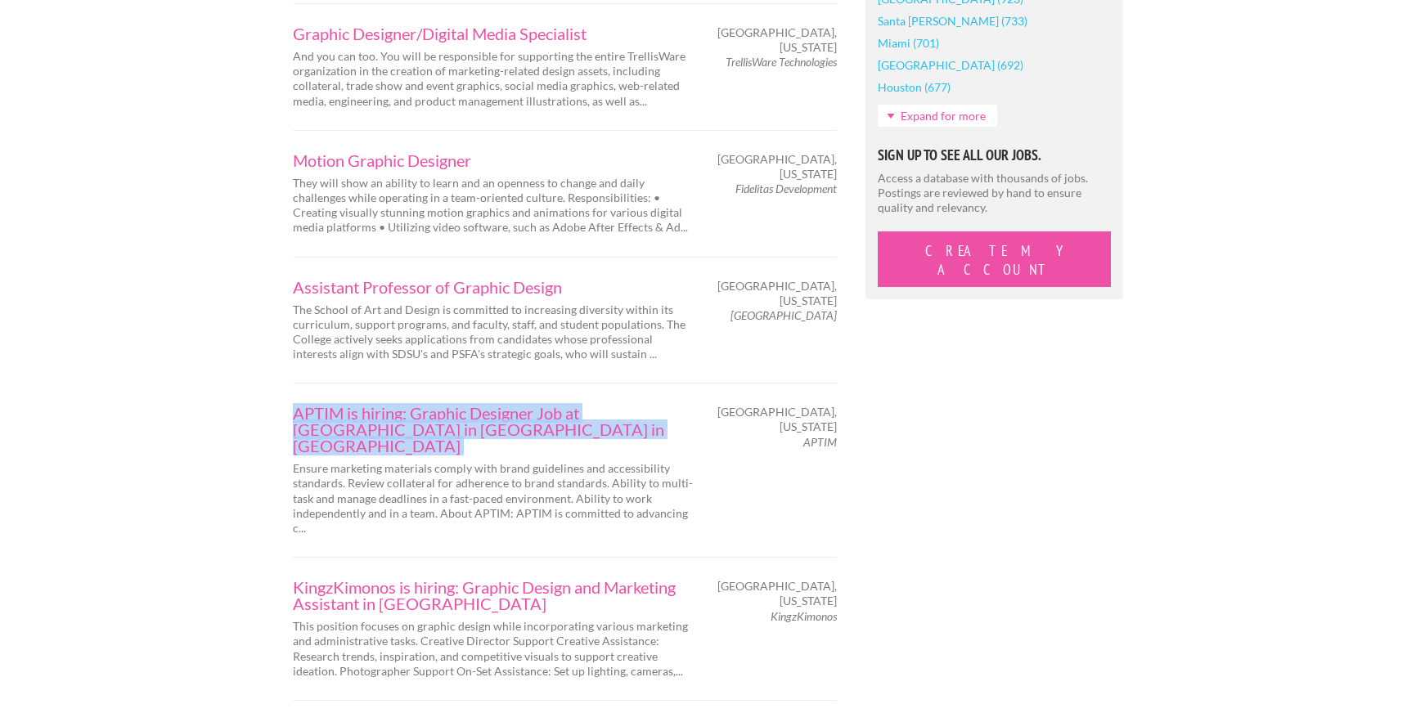
drag, startPoint x: 286, startPoint y: 351, endPoint x: 434, endPoint y: 377, distance: 150.4
click at [434, 405] on div "APTIM is hiring: Graphic Designer Job at [GEOGRAPHIC_DATA] in [GEOGRAPHIC_DATA]…" at bounding box center [494, 470] width 430 height 131
copy div "APTIM is hiring: Graphic Designer Job at [GEOGRAPHIC_DATA] in [GEOGRAPHIC_DATA]…"
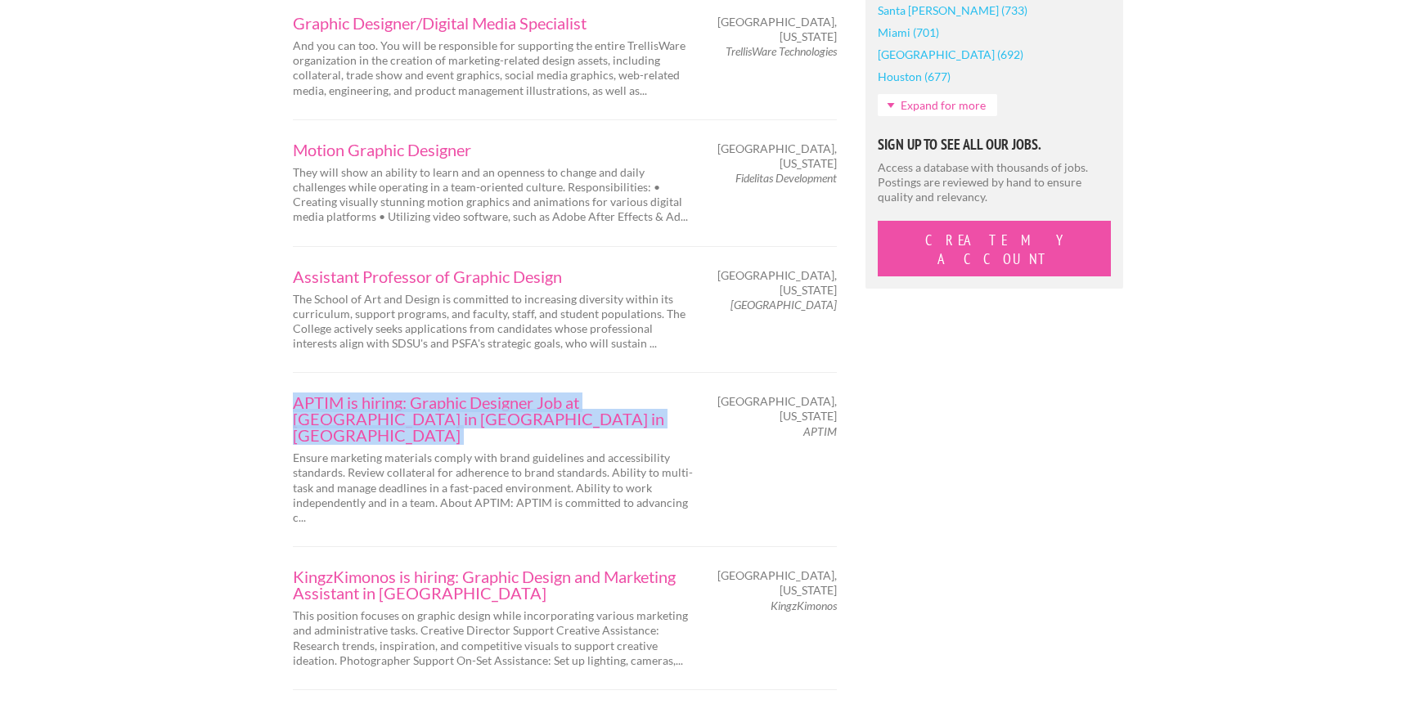
scroll to position [1583, 0]
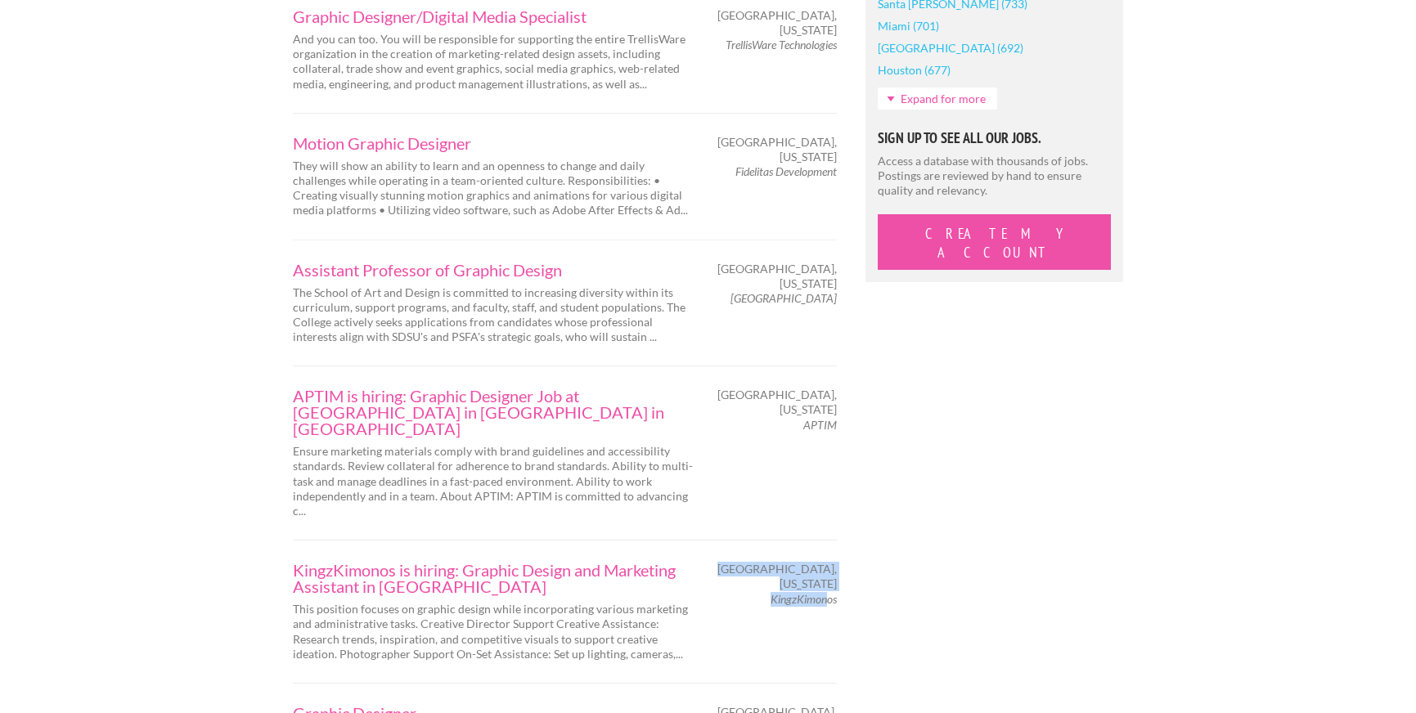
drag, startPoint x: 766, startPoint y: 523, endPoint x: 826, endPoint y: 525, distance: 60.6
click at [826, 562] on div "[GEOGRAPHIC_DATA], [US_STATE] KingzKimonos" at bounding box center [780, 584] width 143 height 45
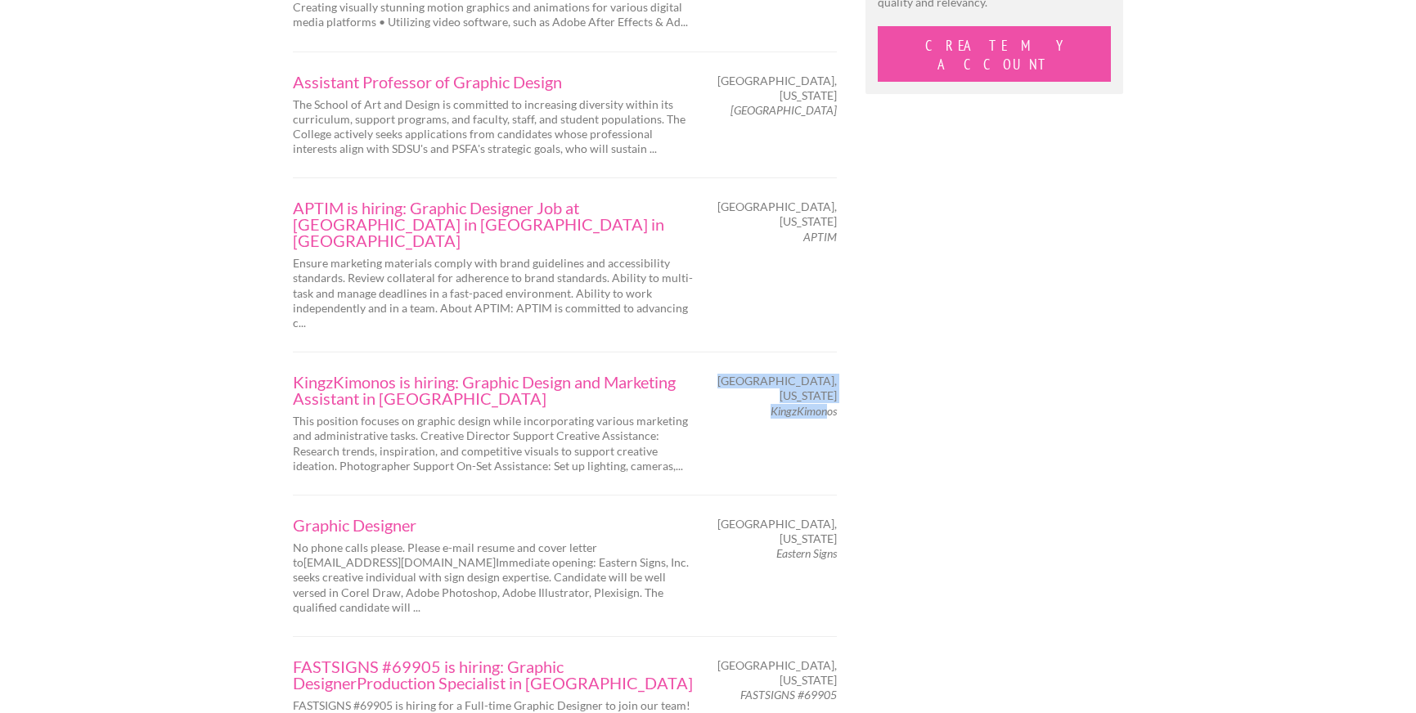
scroll to position [1782, 0]
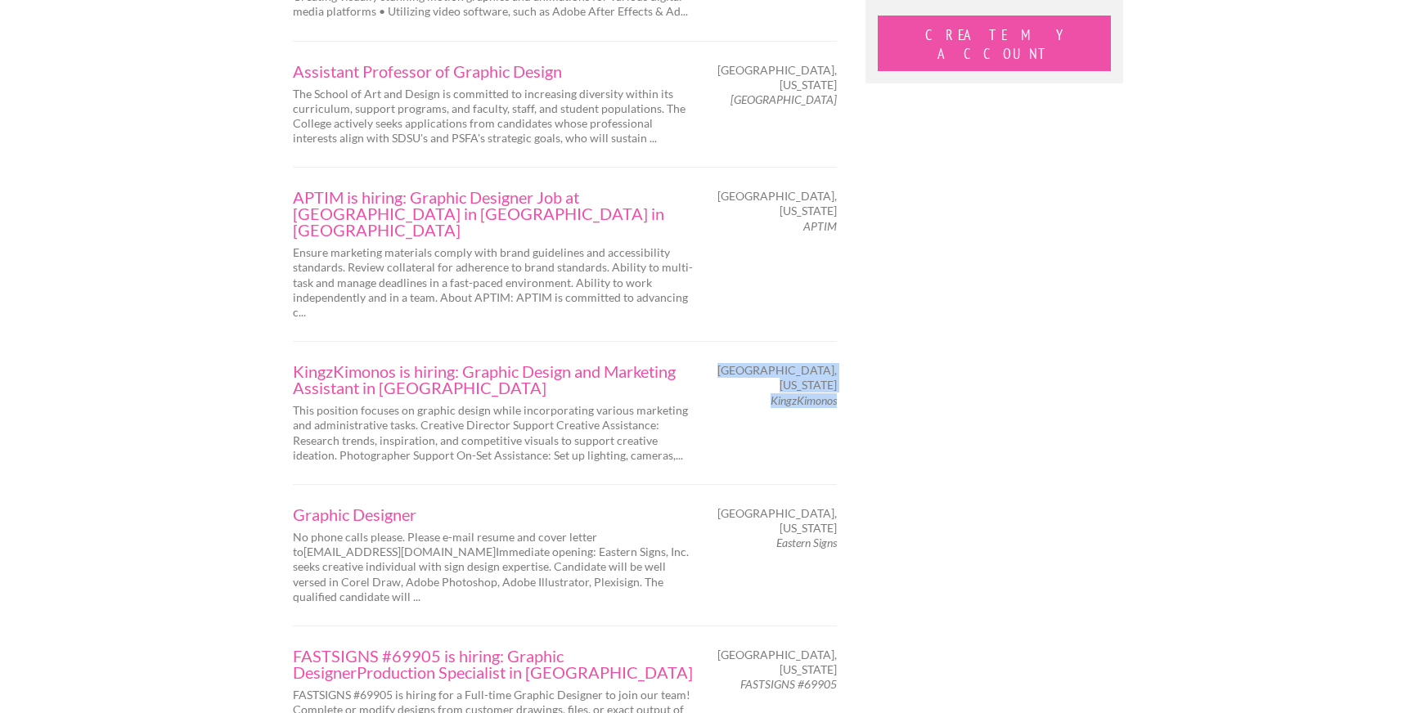
click at [835, 363] on div "[GEOGRAPHIC_DATA], [US_STATE] KingzKimonos" at bounding box center [780, 385] width 143 height 45
copy div "[GEOGRAPHIC_DATA], [US_STATE] KingzKimonos"
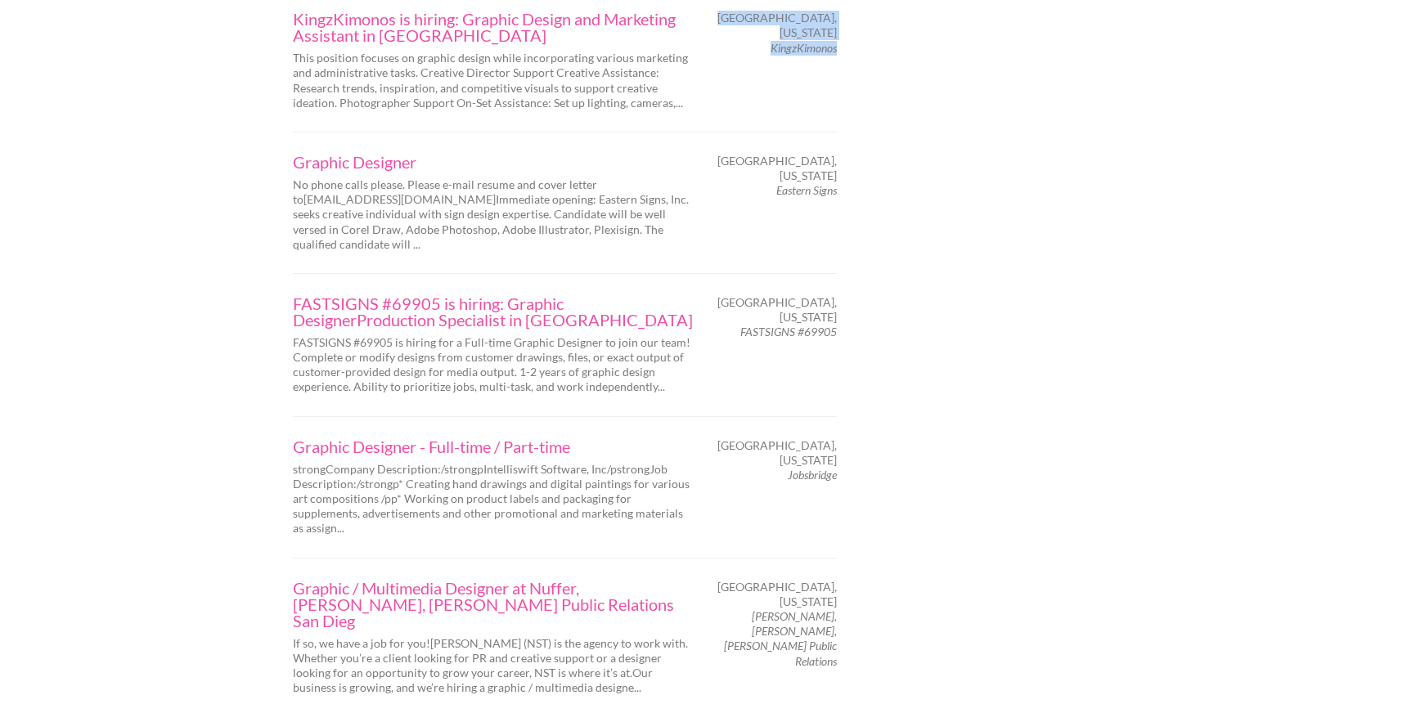
scroll to position [2137, 0]
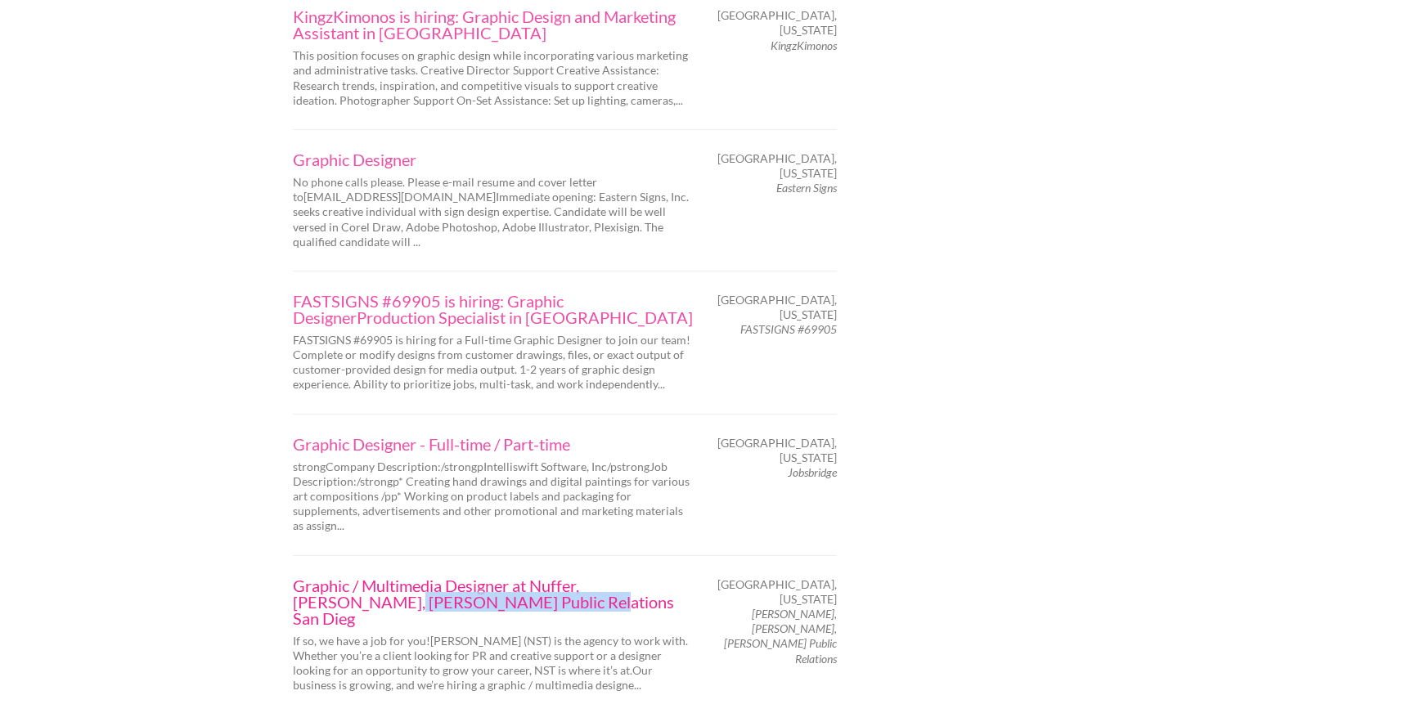
drag, startPoint x: 285, startPoint y: 508, endPoint x: 479, endPoint y: 514, distance: 194.0
click at [479, 578] on div "Graphic / Multimedia Designer at Nuffer, [PERSON_NAME], [PERSON_NAME] Public Re…" at bounding box center [494, 636] width 430 height 116
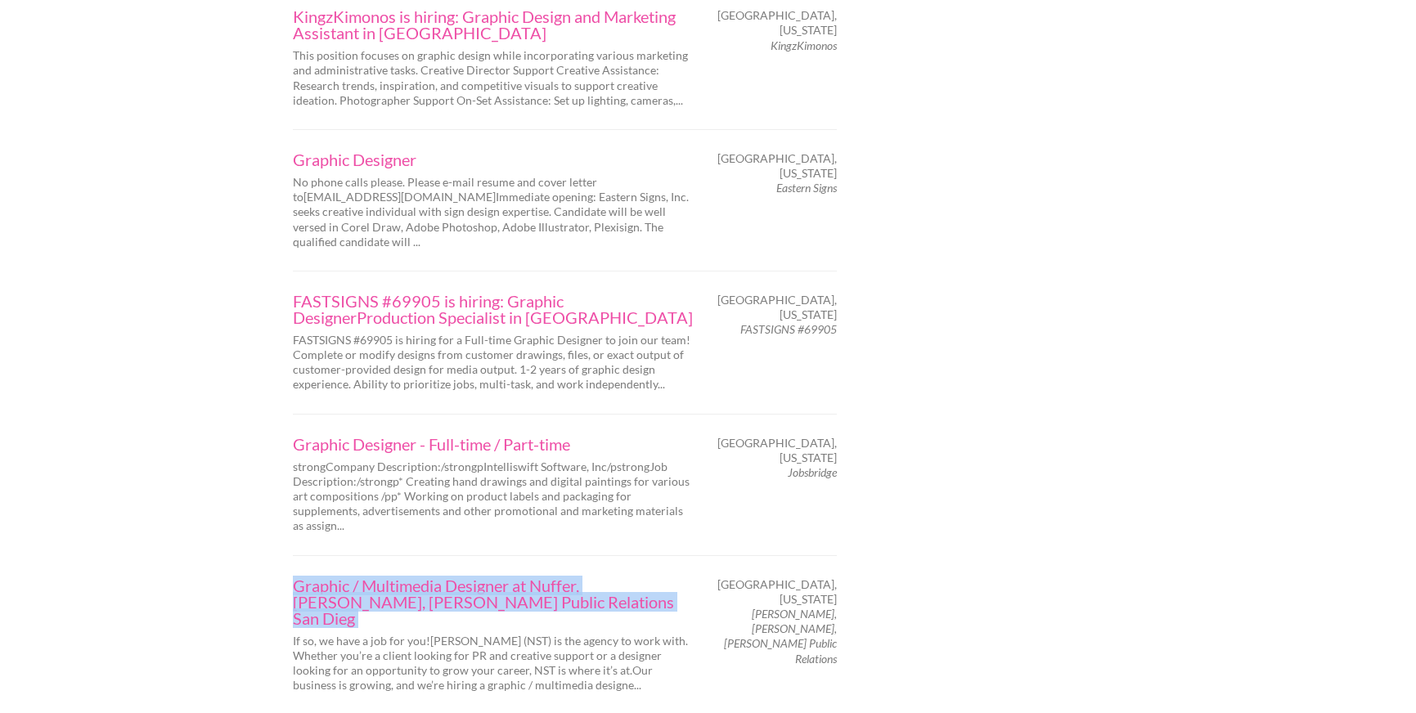
drag, startPoint x: 529, startPoint y: 474, endPoint x: 622, endPoint y: 522, distance: 105.0
click at [618, 556] on div "Graphic / Multimedia Designer at Nuffer, [PERSON_NAME], [PERSON_NAME] Public Re…" at bounding box center [565, 636] width 544 height 160
copy div "Graphic / Multimedia Designer at Nuffer, [PERSON_NAME], [PERSON_NAME] Public Re…"
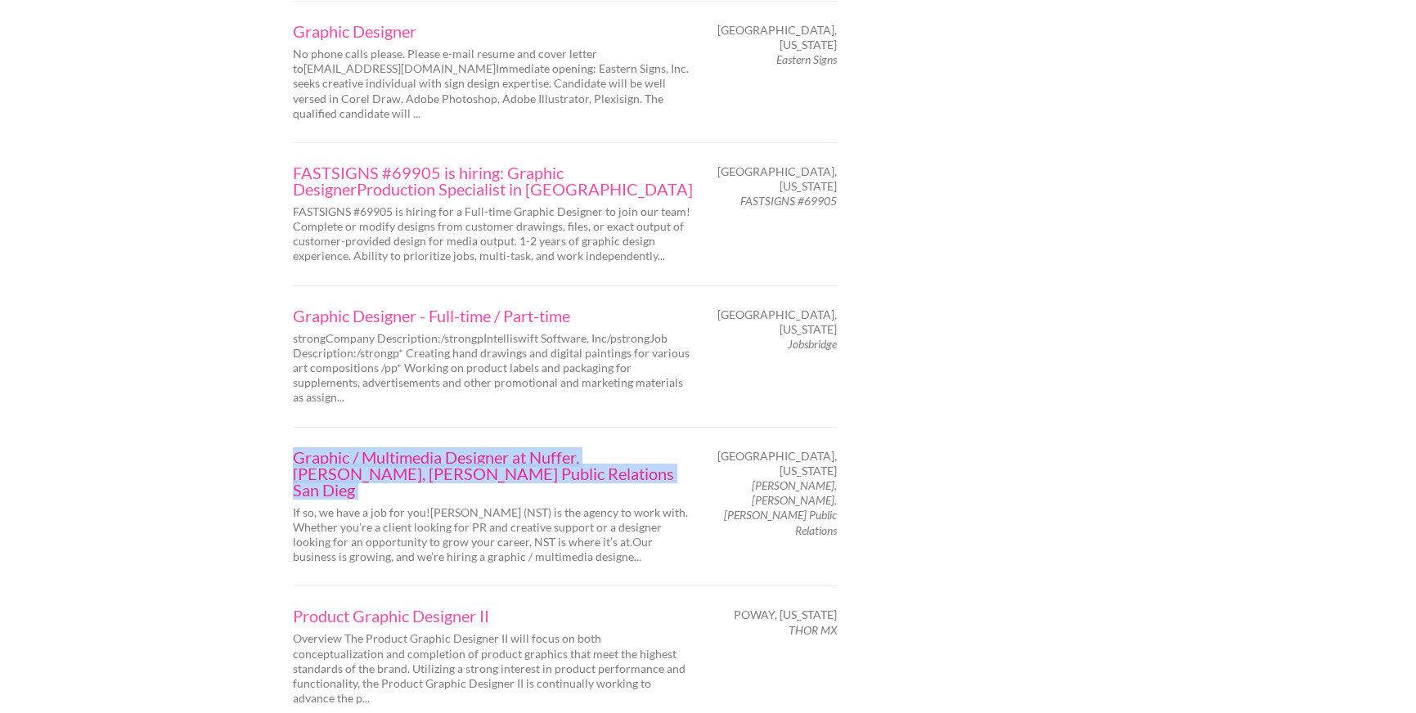
scroll to position [2272, 0]
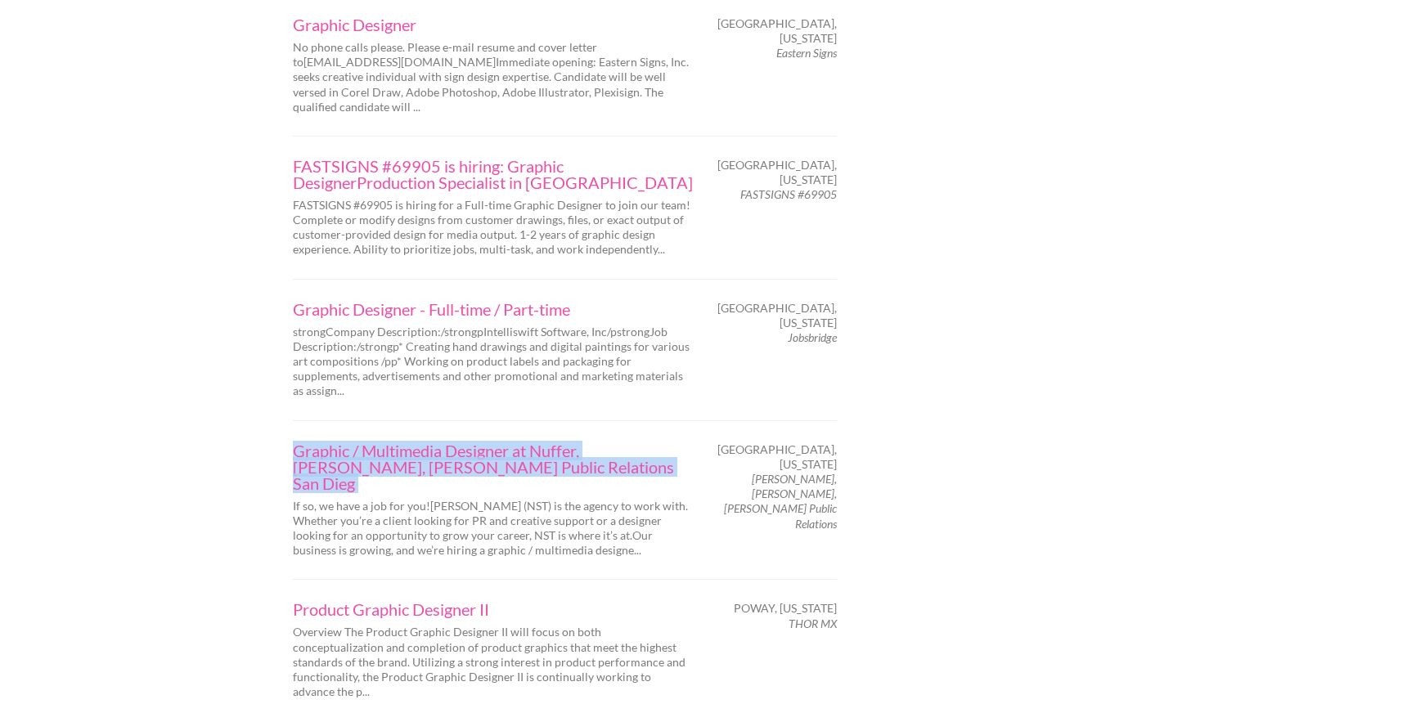
copy div "Graphic / Multimedia Designer at Nuffer, [PERSON_NAME], [PERSON_NAME] Public Re…"
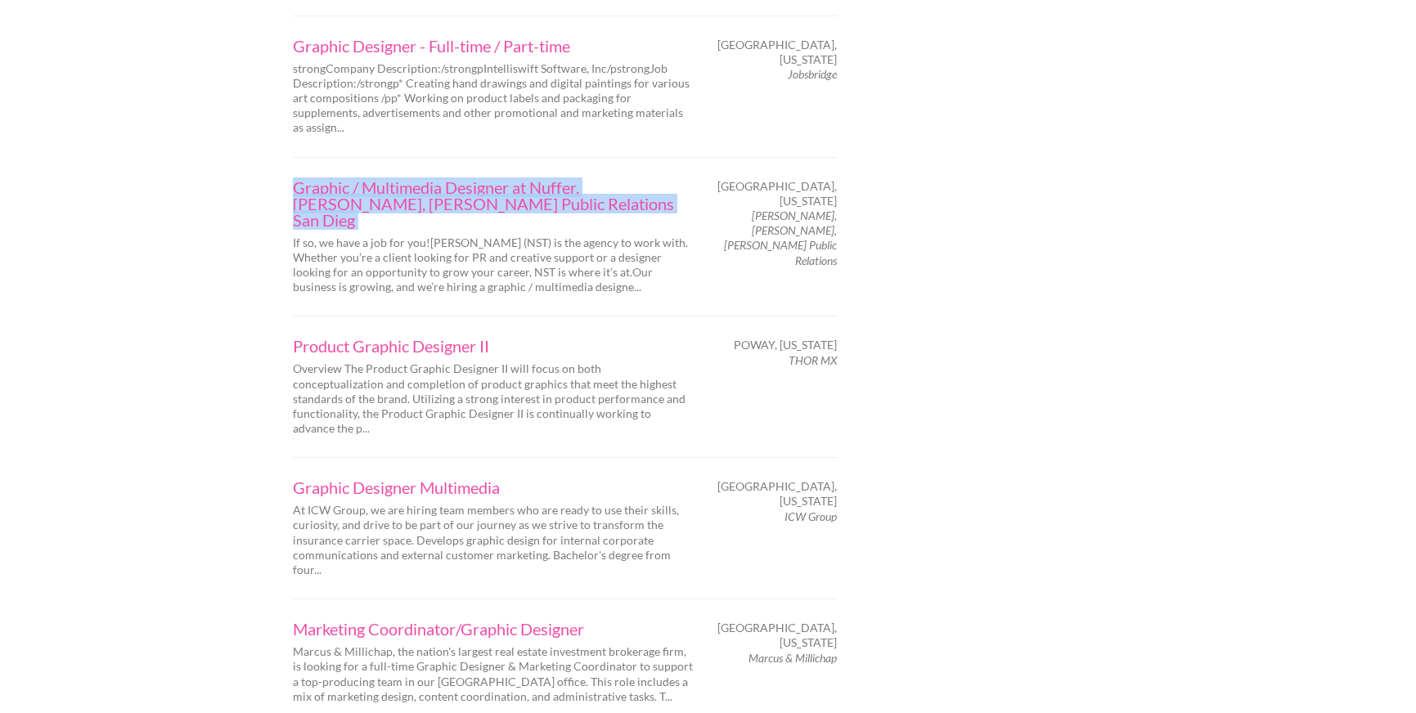
scroll to position [2551, 0]
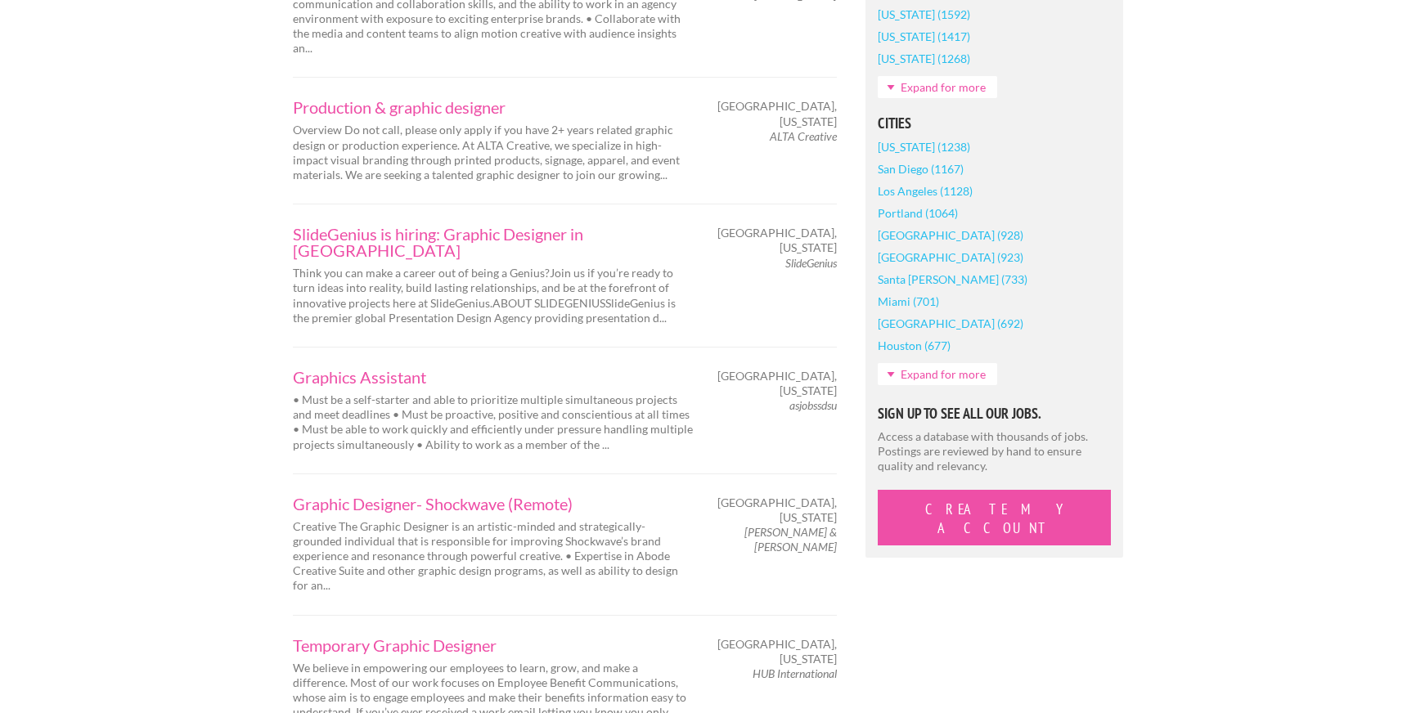
scroll to position [1312, 0]
